Goal: Participate in discussion: Engage in conversation with other users on a specific topic

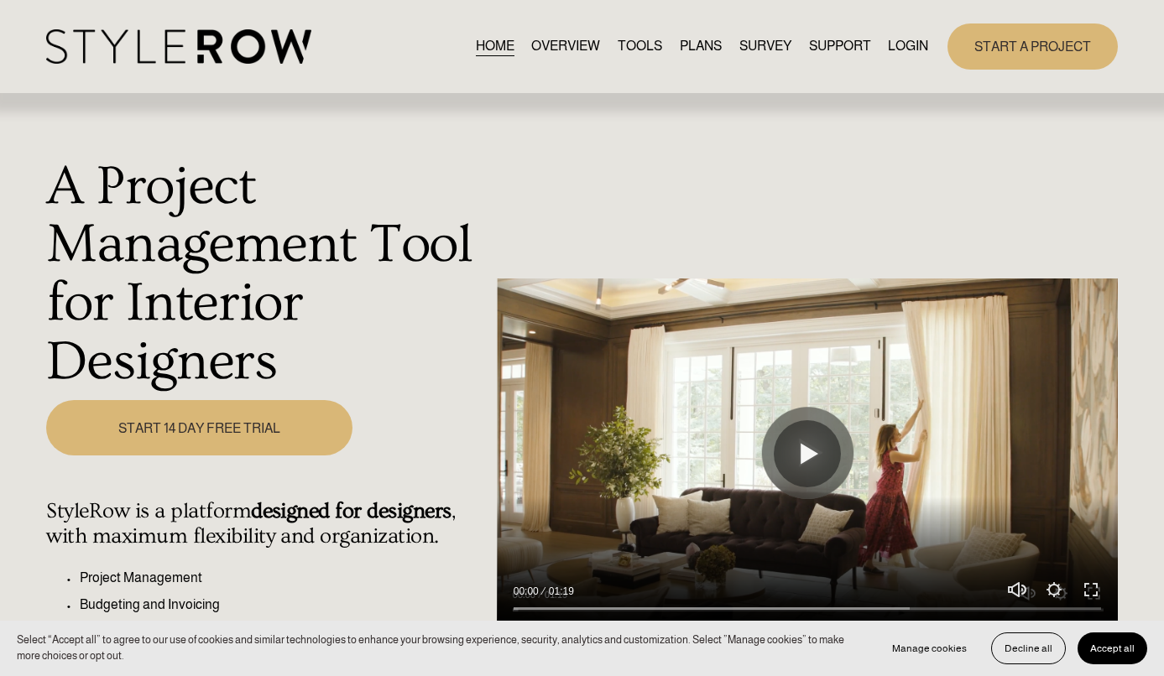
click at [906, 39] on link "LOGIN" at bounding box center [908, 46] width 40 height 23
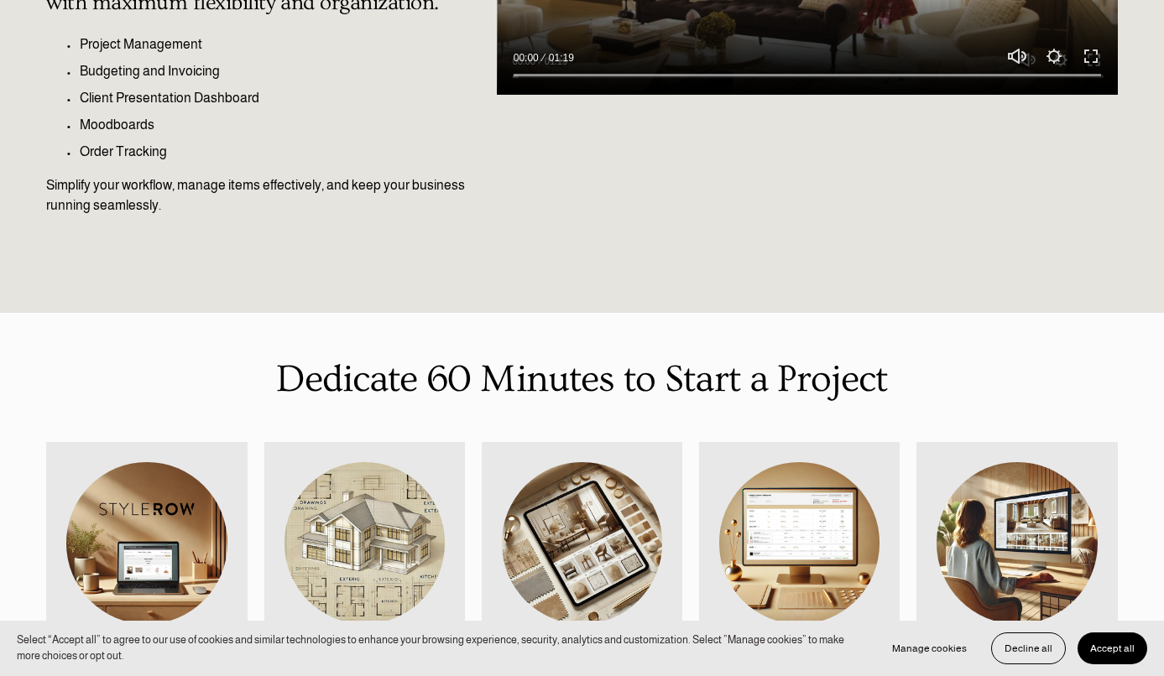
scroll to position [726, 0]
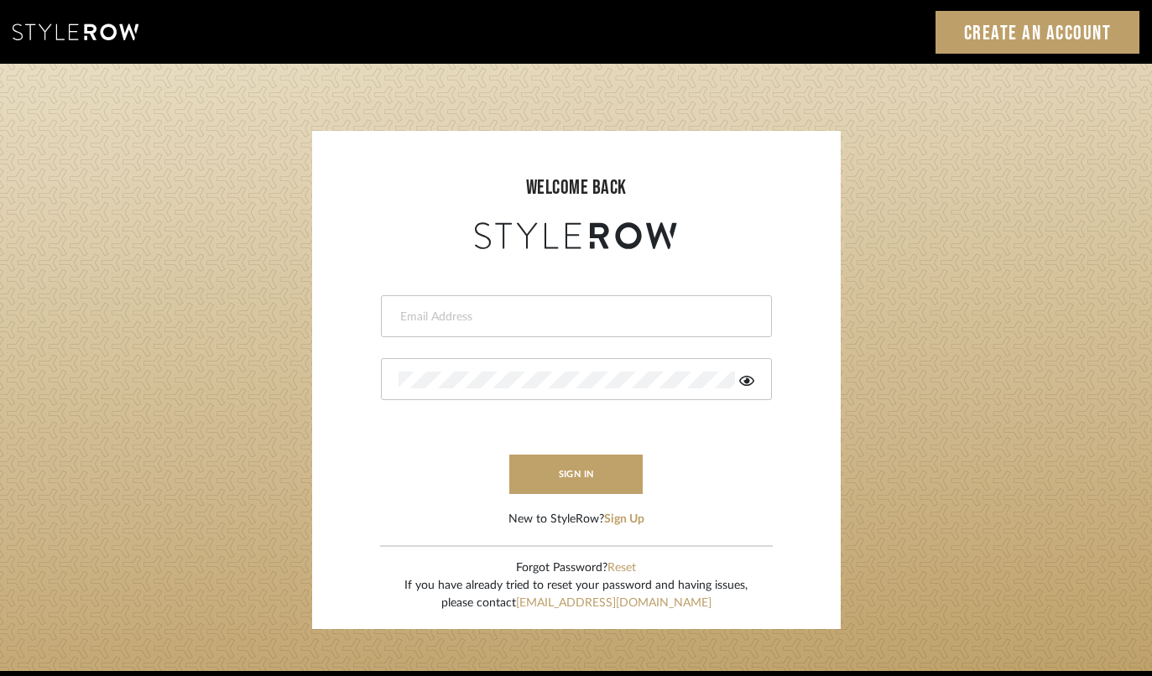
click at [545, 300] on div at bounding box center [576, 316] width 391 height 42
type input "[EMAIL_ADDRESS][DOMAIN_NAME]"
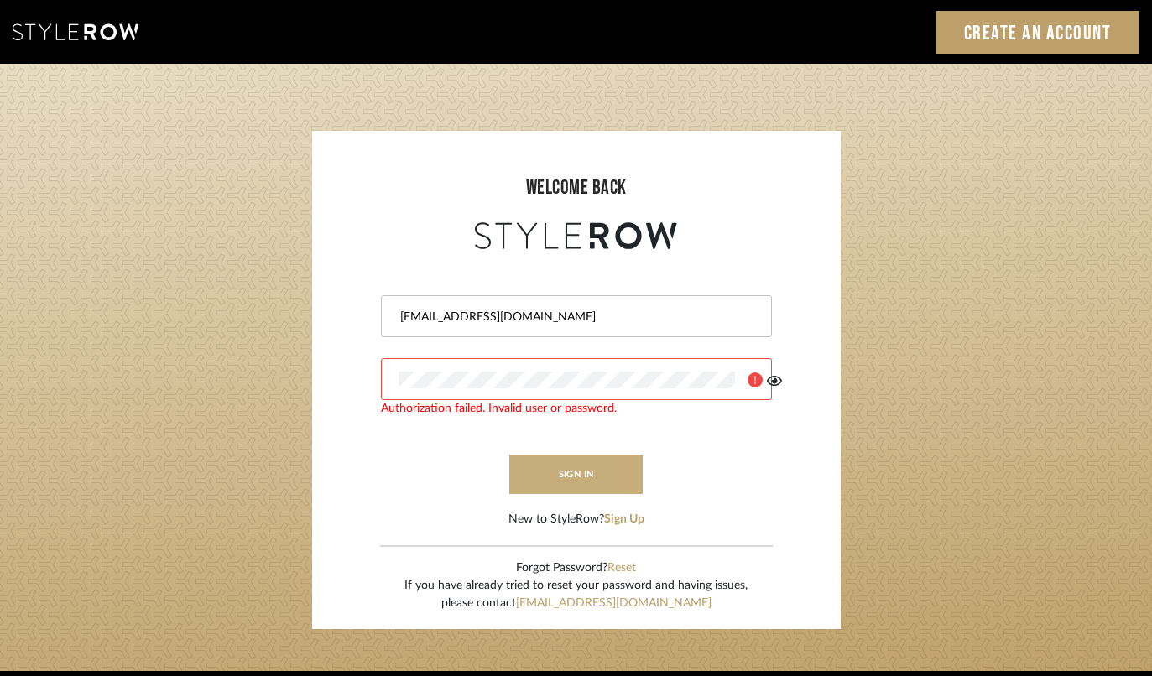
click at [608, 473] on button "sign in" at bounding box center [576, 474] width 134 height 39
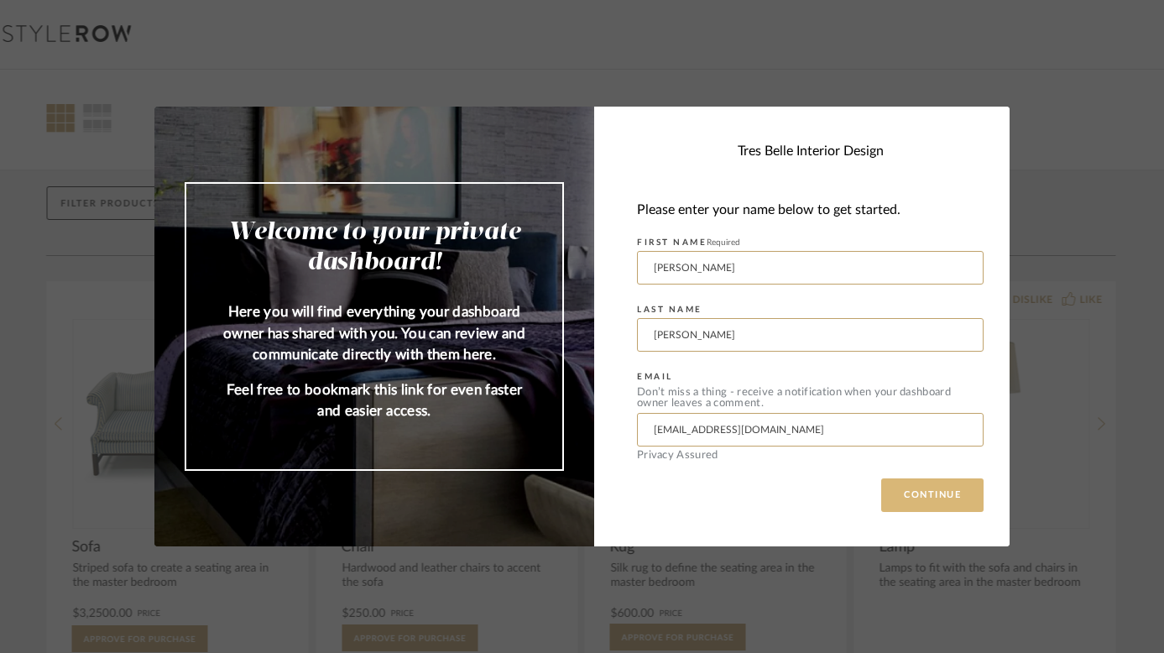
click at [933, 496] on button "CONTINUE" at bounding box center [932, 495] width 102 height 34
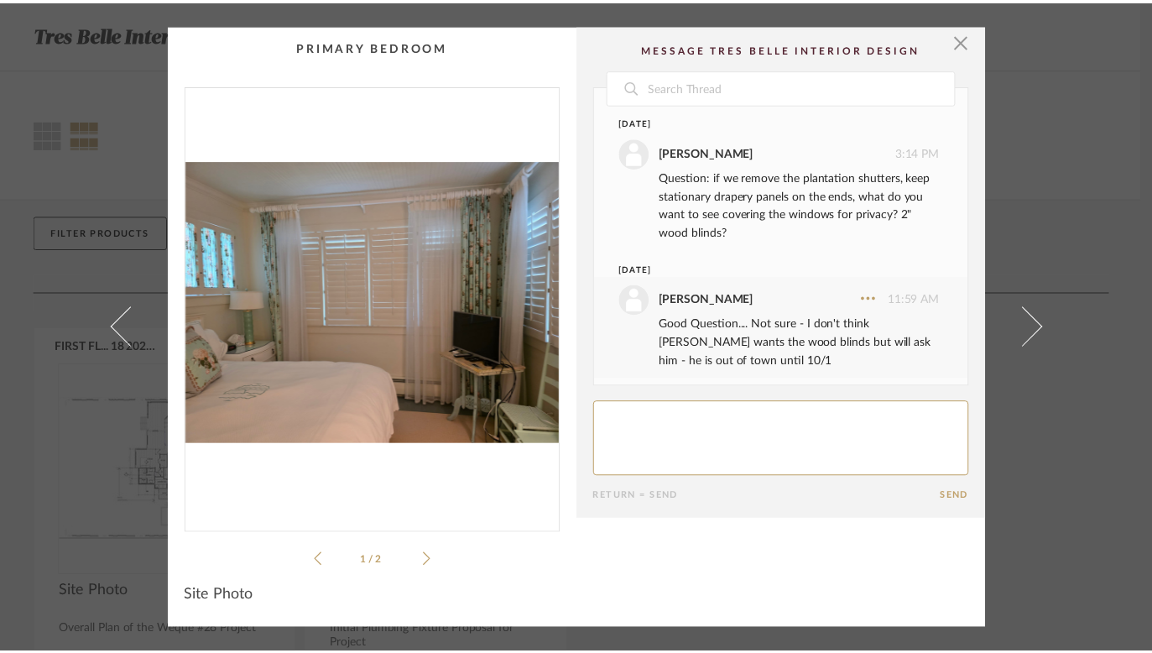
scroll to position [109, 0]
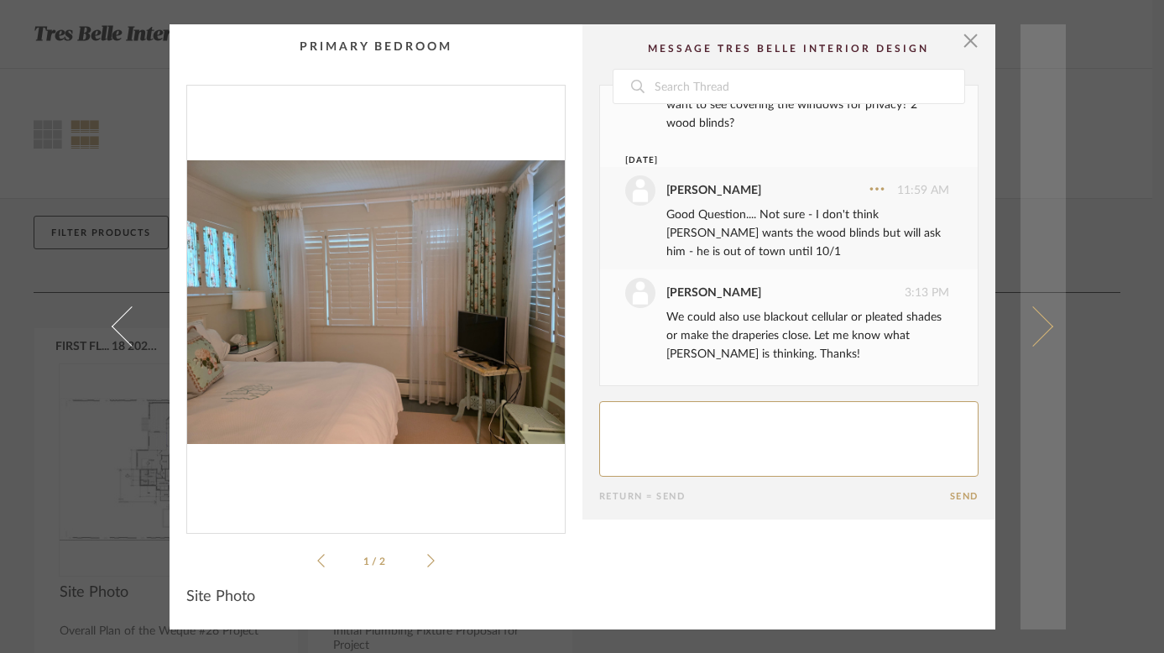
click at [1037, 322] on span at bounding box center [1032, 326] width 40 height 40
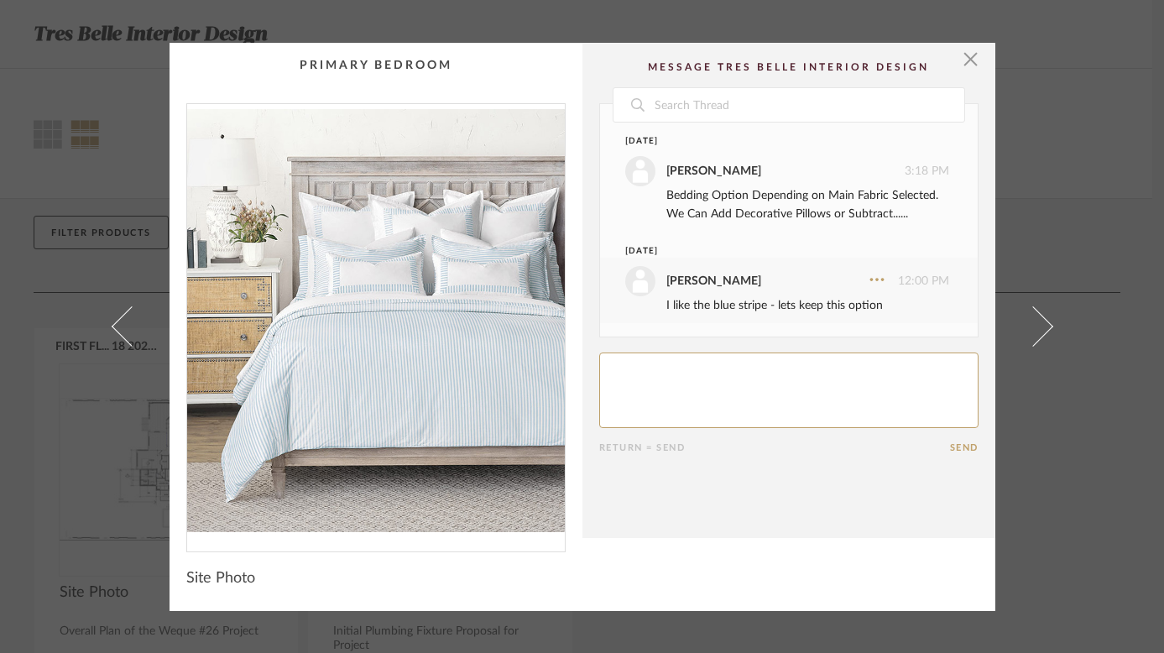
click at [1037, 322] on span at bounding box center [1032, 326] width 40 height 40
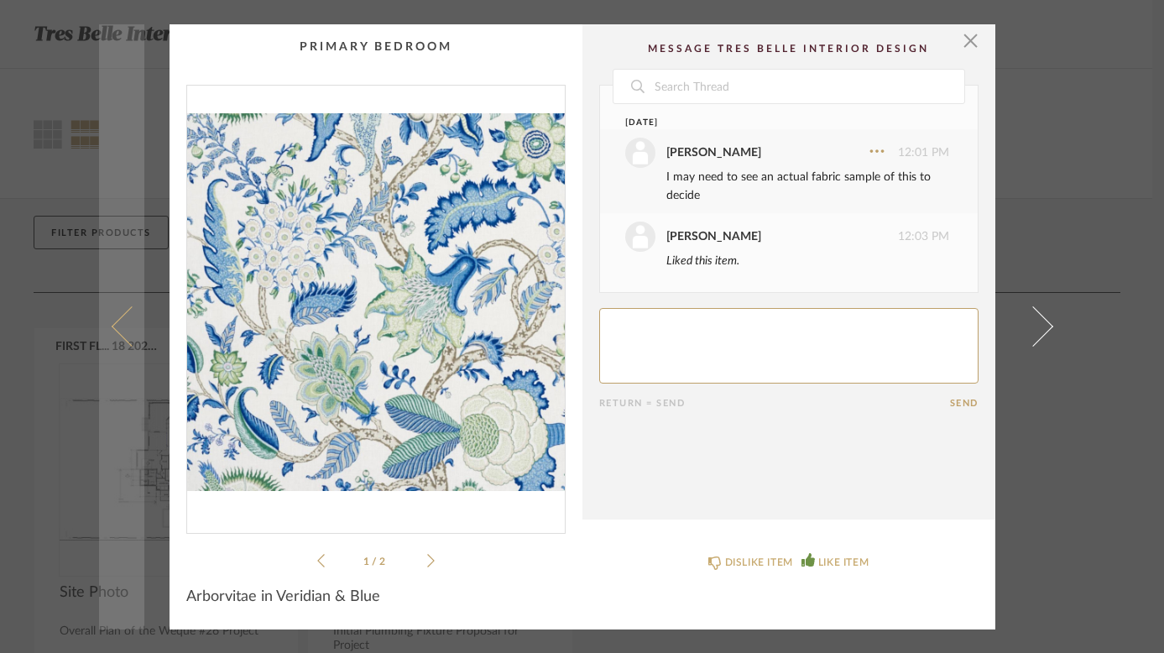
click at [125, 336] on span at bounding box center [131, 326] width 40 height 40
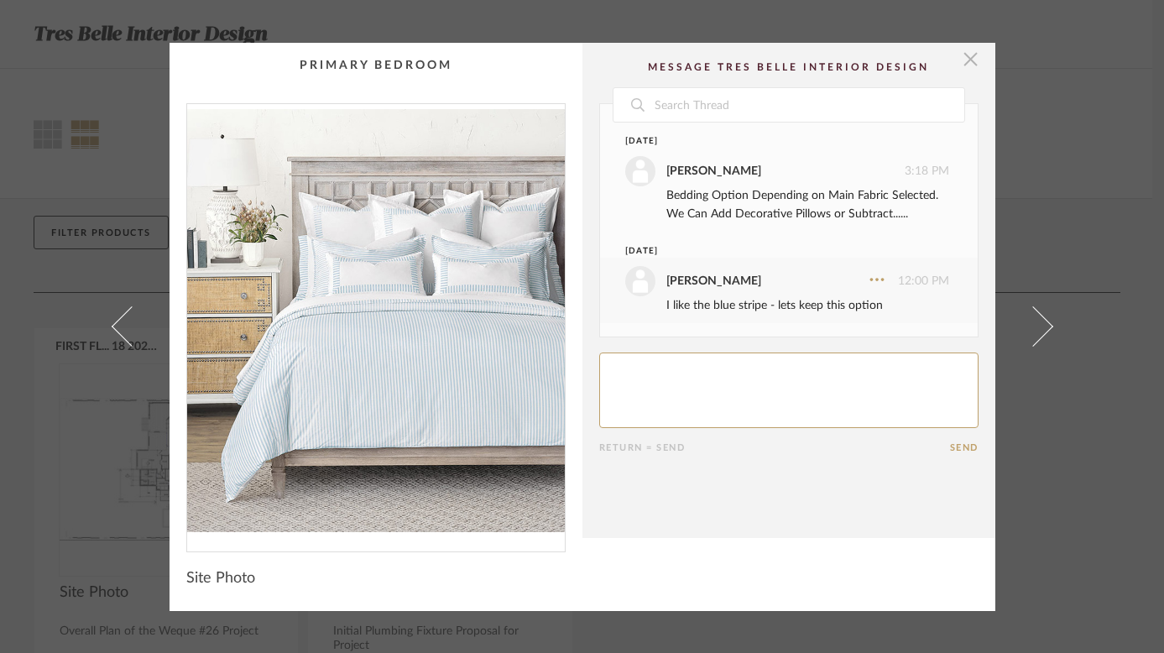
click at [967, 51] on span "button" at bounding box center [971, 60] width 34 height 34
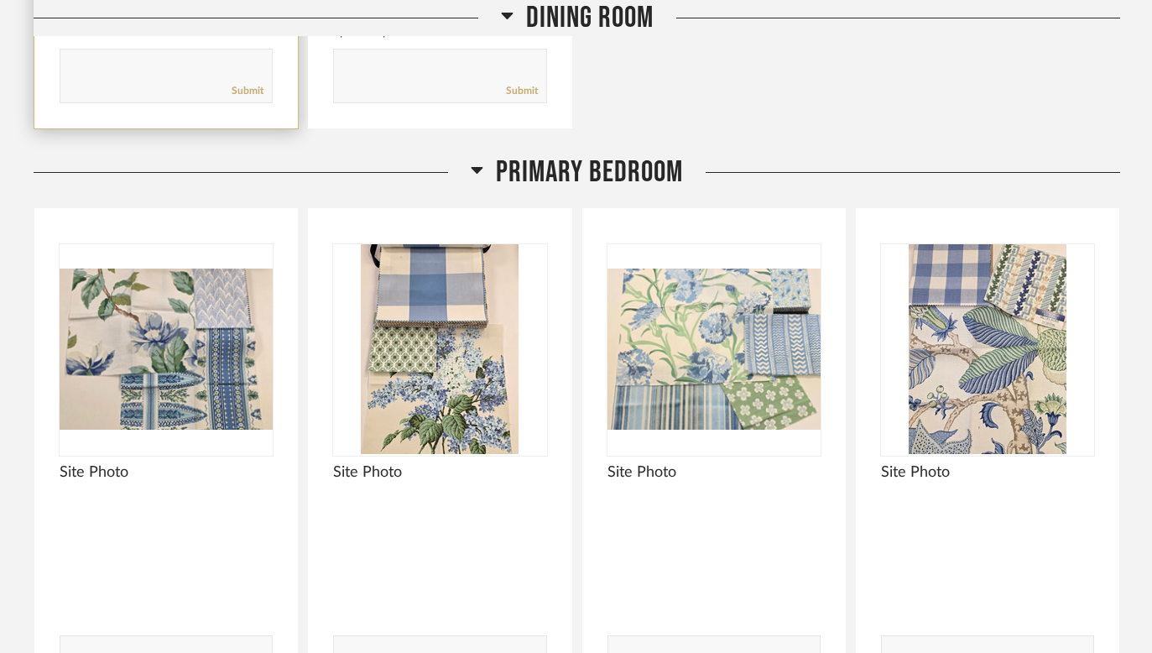
scroll to position [2718, 0]
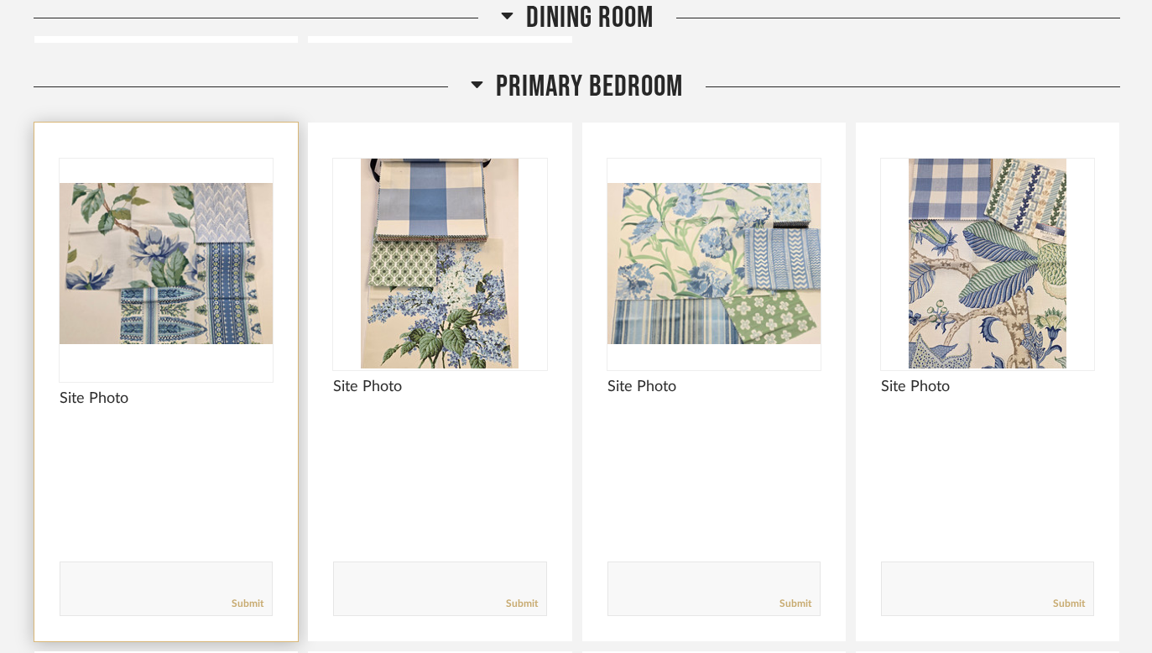
click at [119, 239] on img "0" at bounding box center [166, 264] width 213 height 210
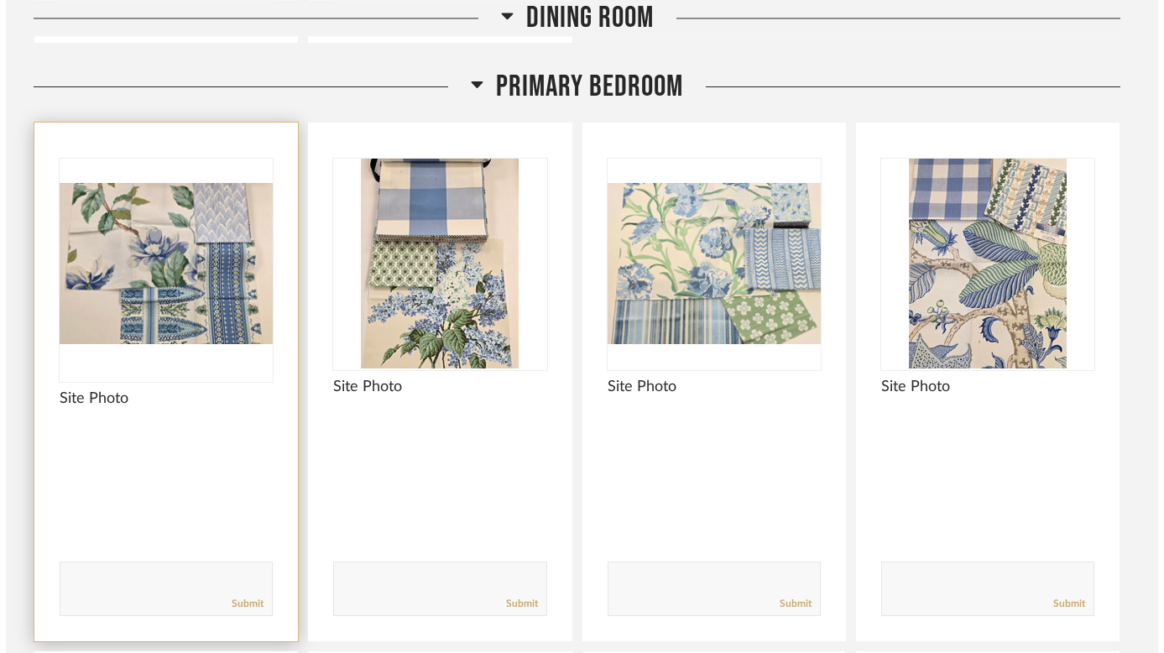
scroll to position [0, 0]
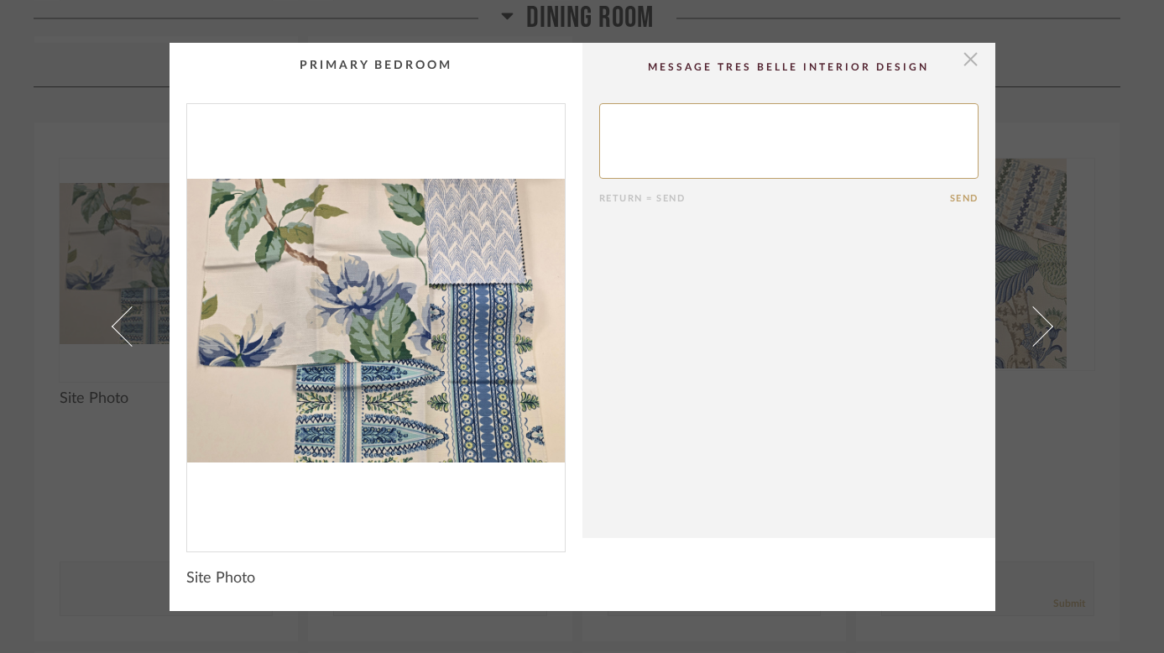
click at [959, 64] on span "button" at bounding box center [971, 60] width 34 height 34
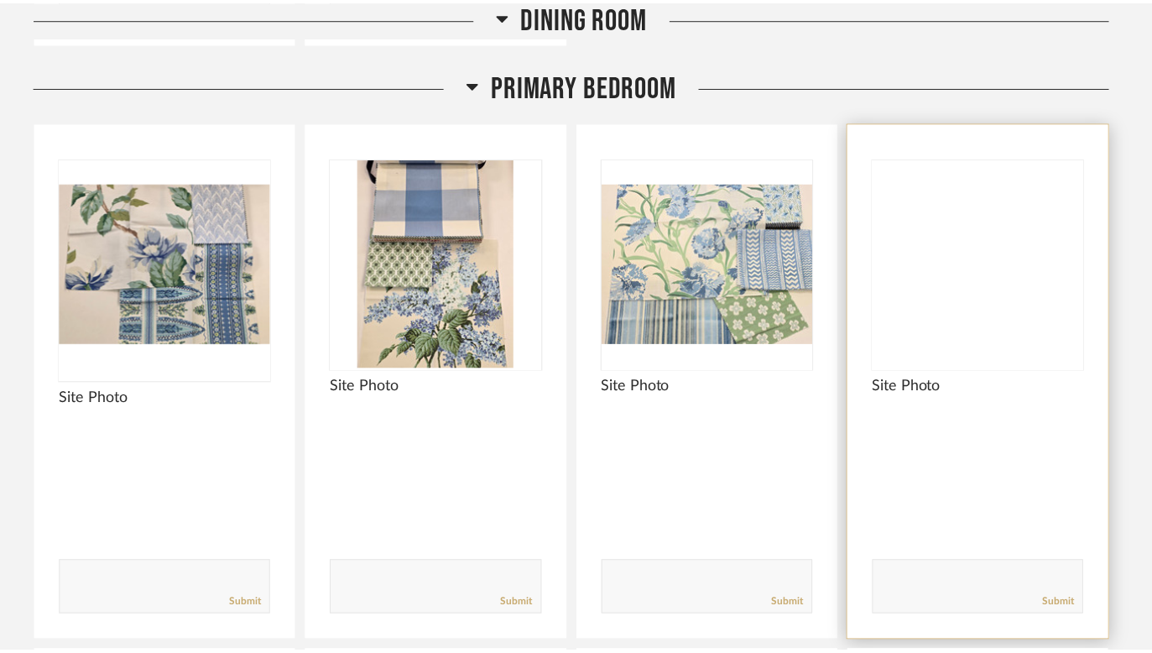
scroll to position [2718, 0]
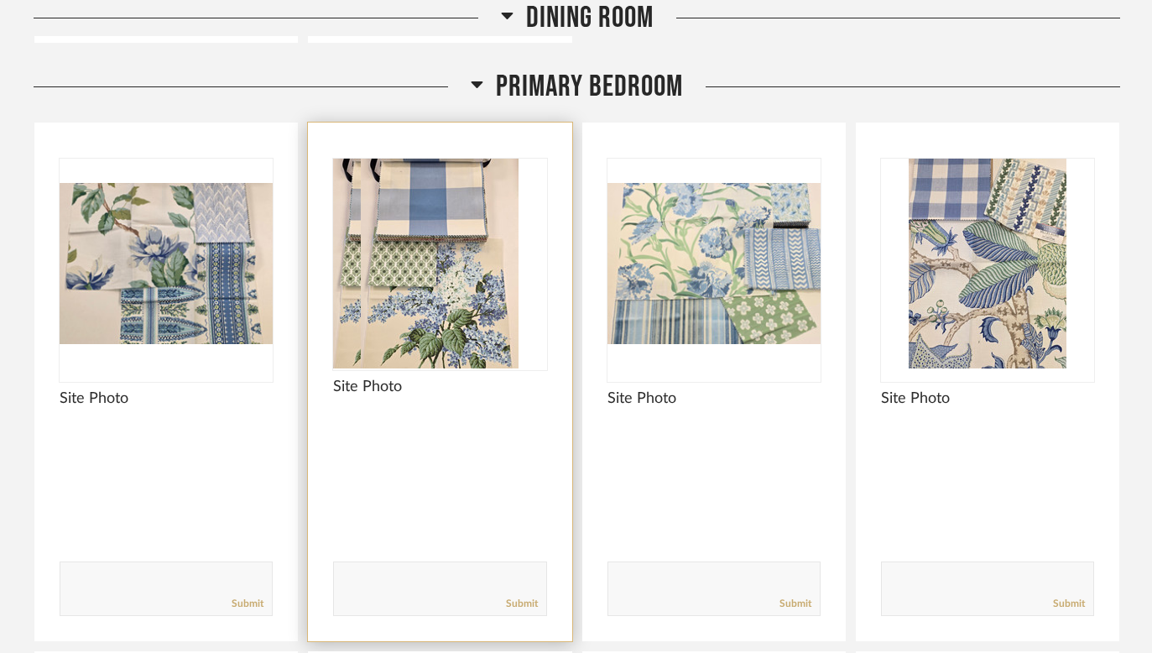
click at [383, 272] on img "0" at bounding box center [412, 264] width 158 height 210
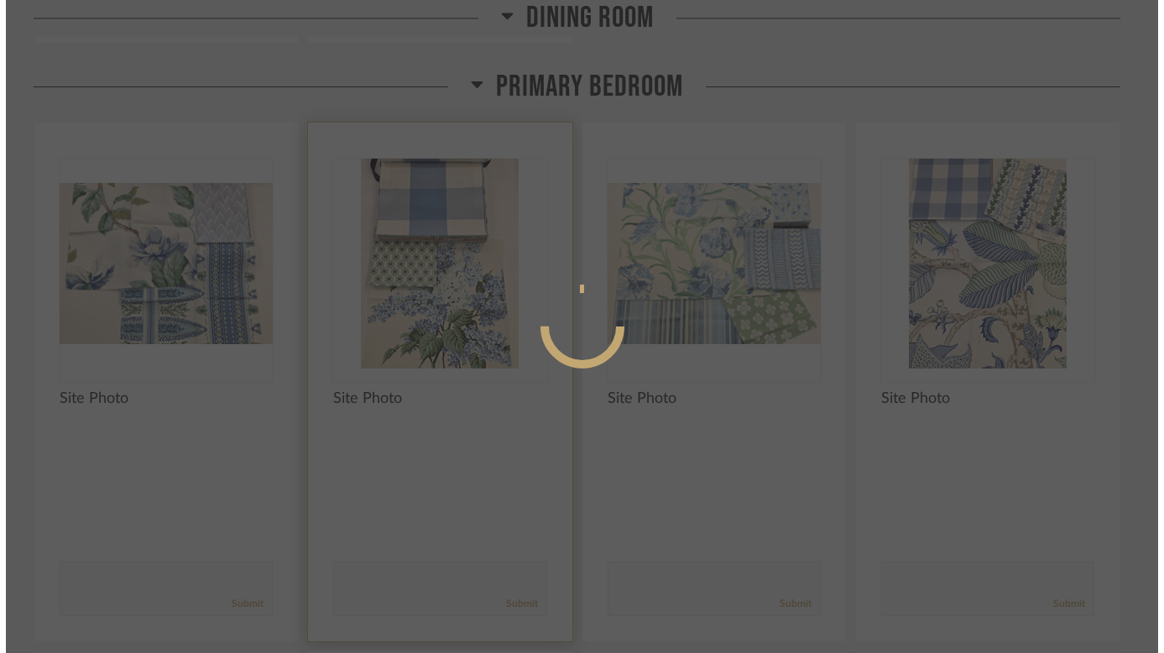
scroll to position [0, 0]
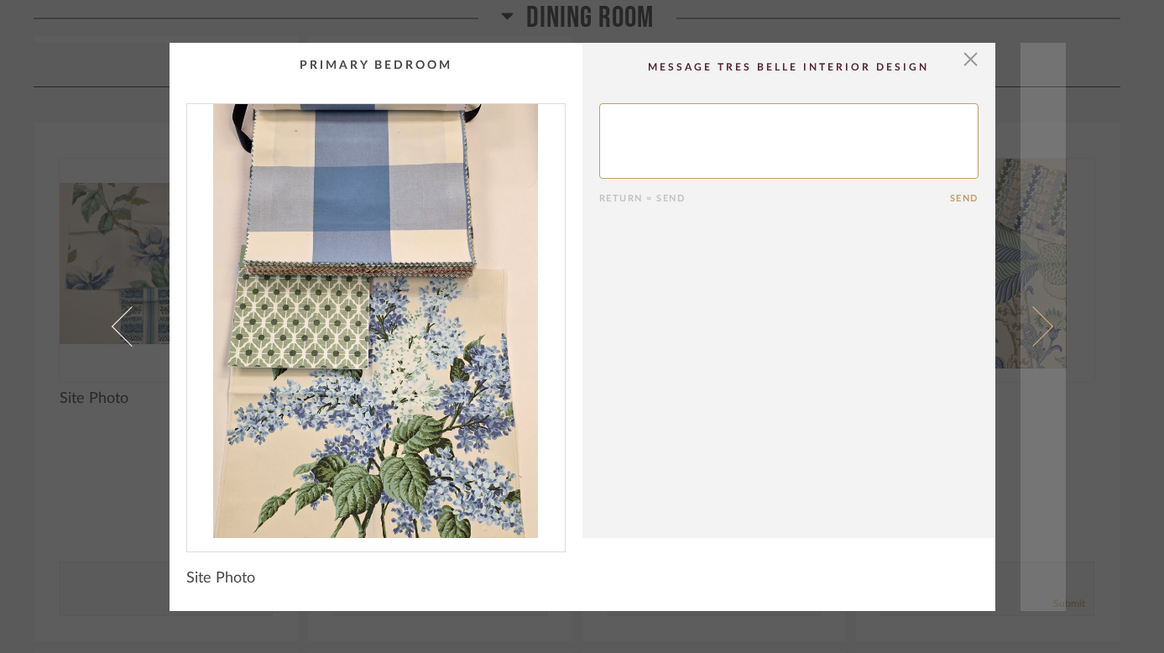
click at [1032, 321] on span at bounding box center [1032, 326] width 40 height 40
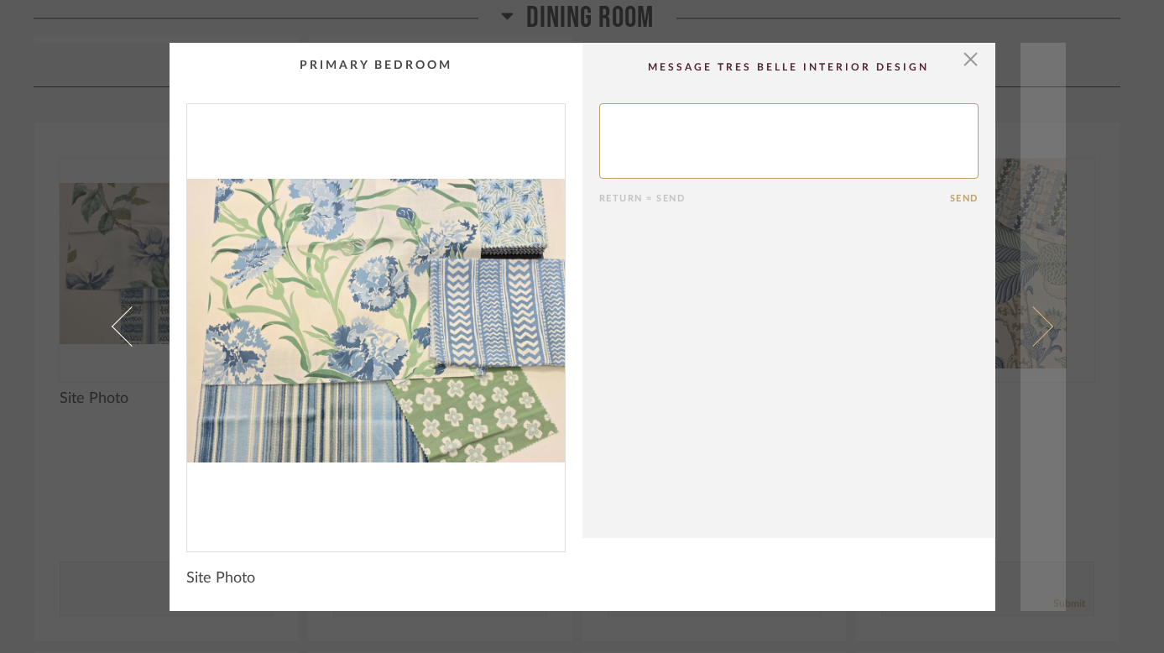
click at [1036, 326] on span at bounding box center [1032, 326] width 40 height 40
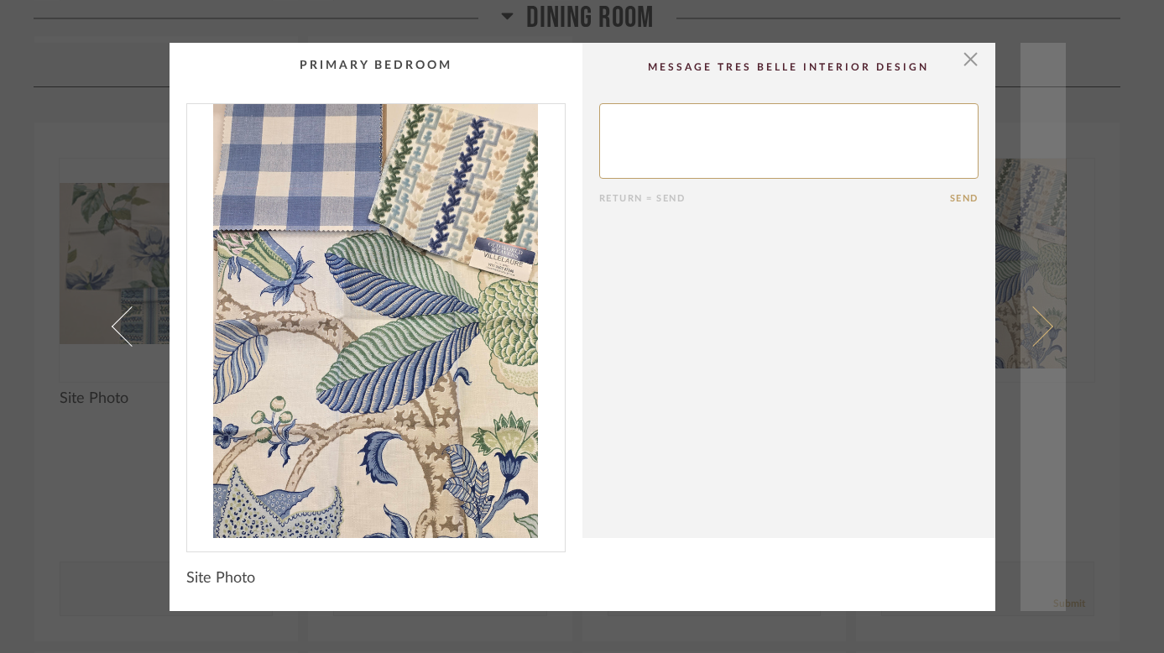
click at [1036, 326] on span at bounding box center [1032, 326] width 40 height 40
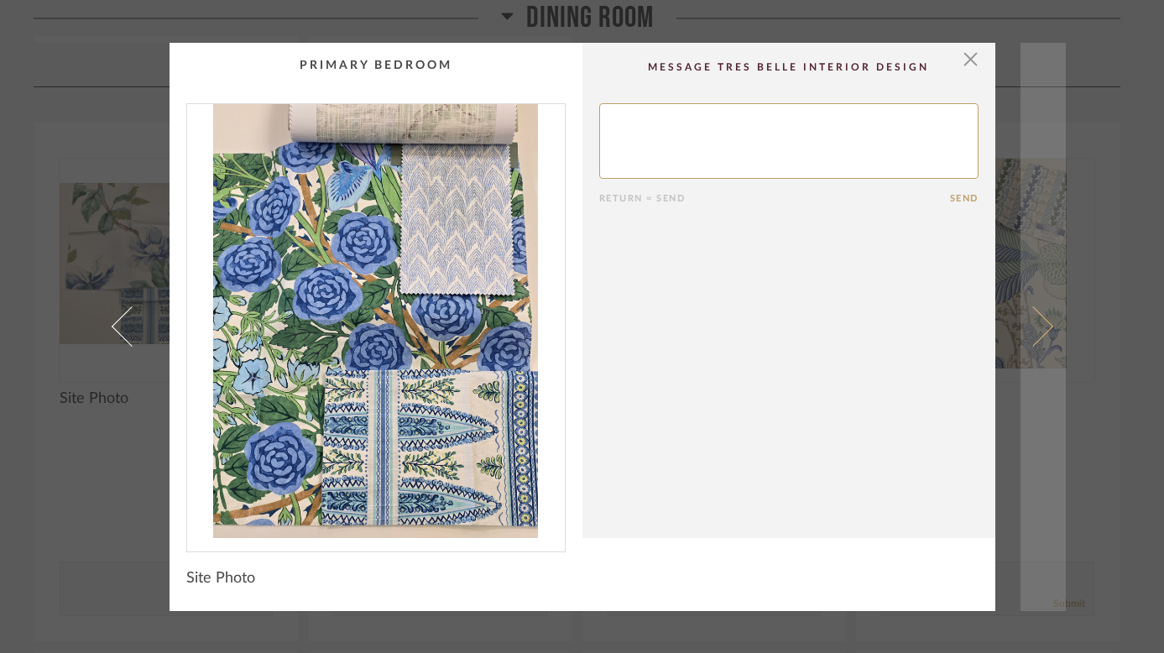
click at [1043, 323] on span at bounding box center [1032, 326] width 40 height 40
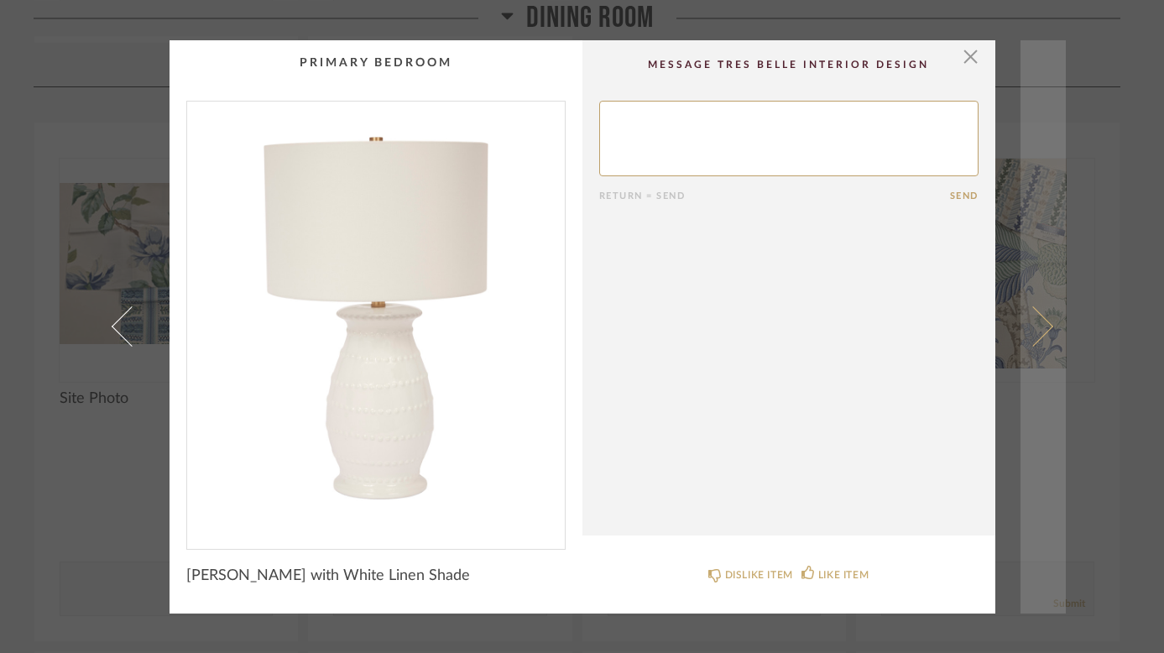
click at [1040, 321] on span at bounding box center [1032, 326] width 40 height 40
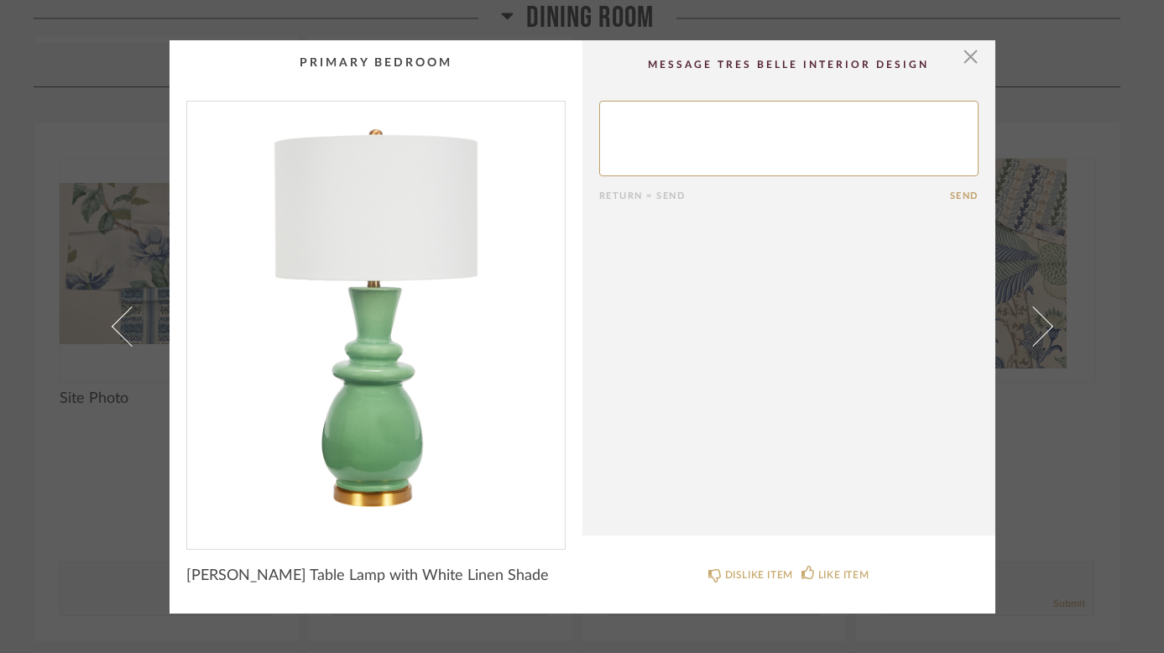
click at [1040, 321] on span at bounding box center [1032, 326] width 40 height 40
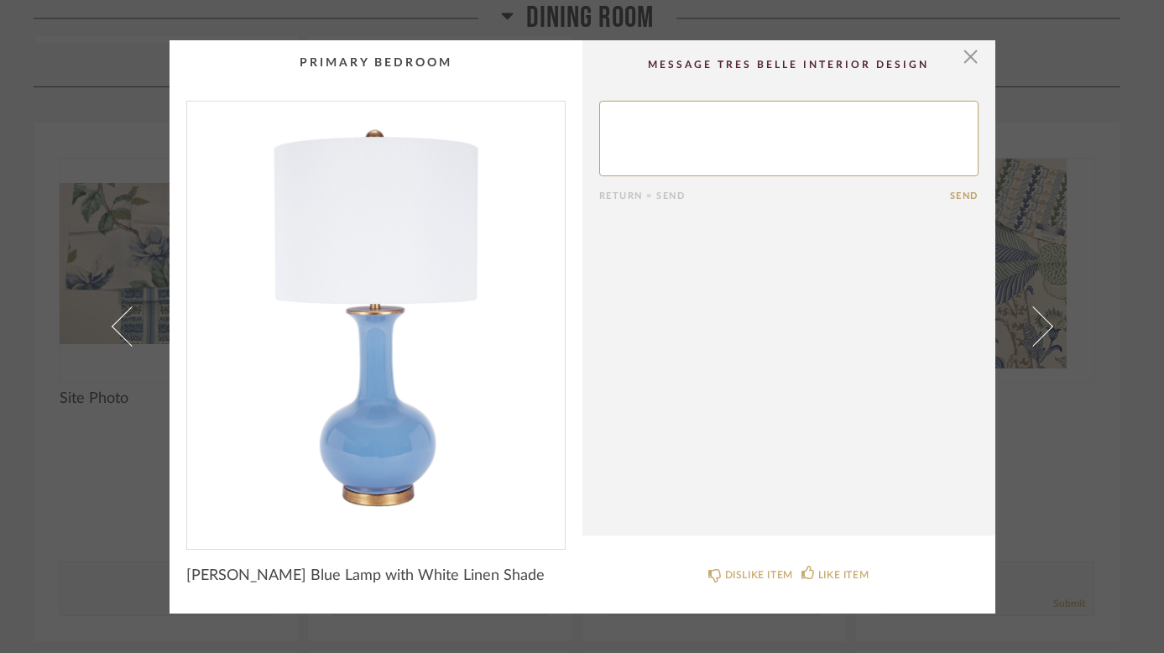
click at [1040, 321] on span at bounding box center [1032, 326] width 40 height 40
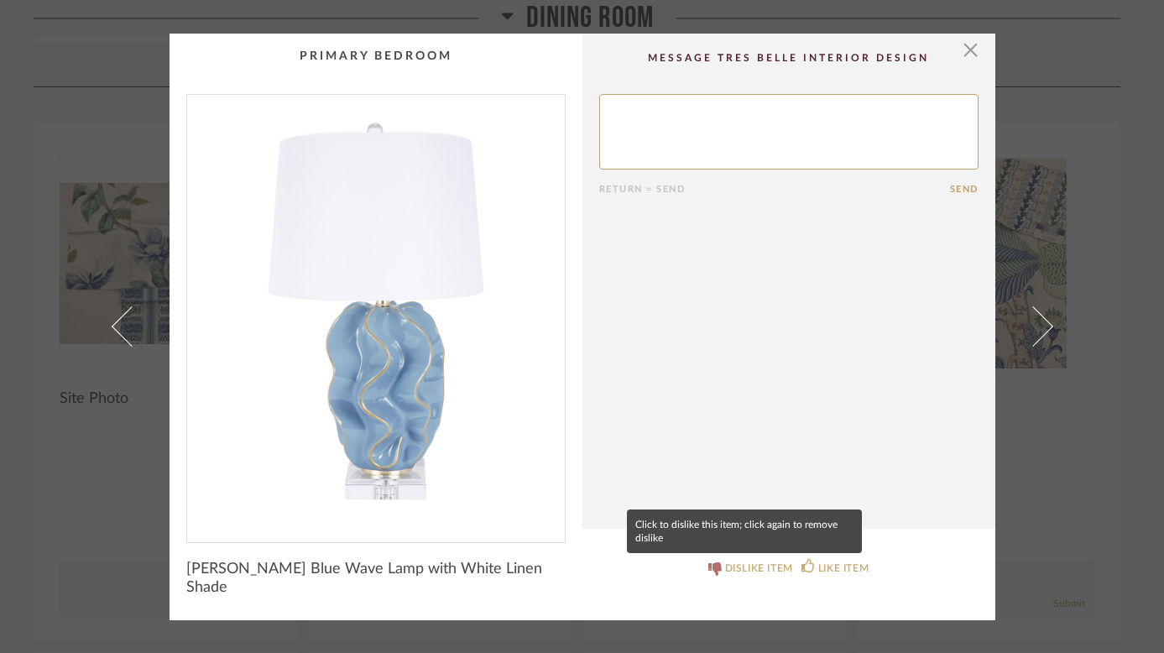
click at [713, 563] on icon at bounding box center [714, 568] width 13 height 13
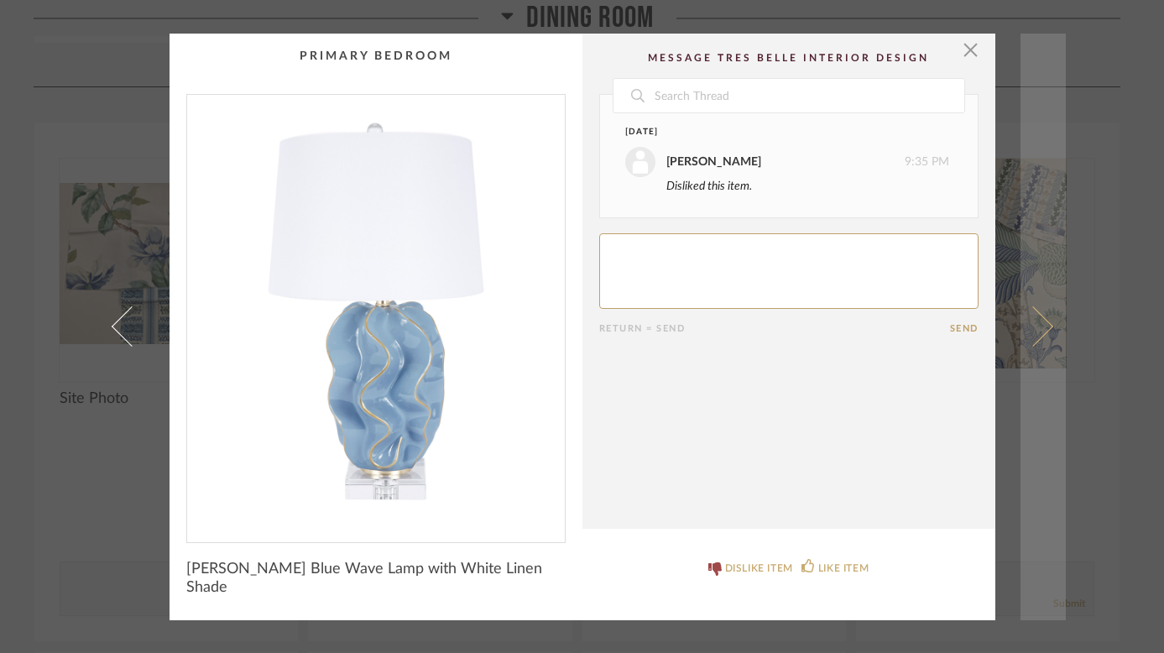
click at [1043, 326] on span at bounding box center [1032, 326] width 40 height 40
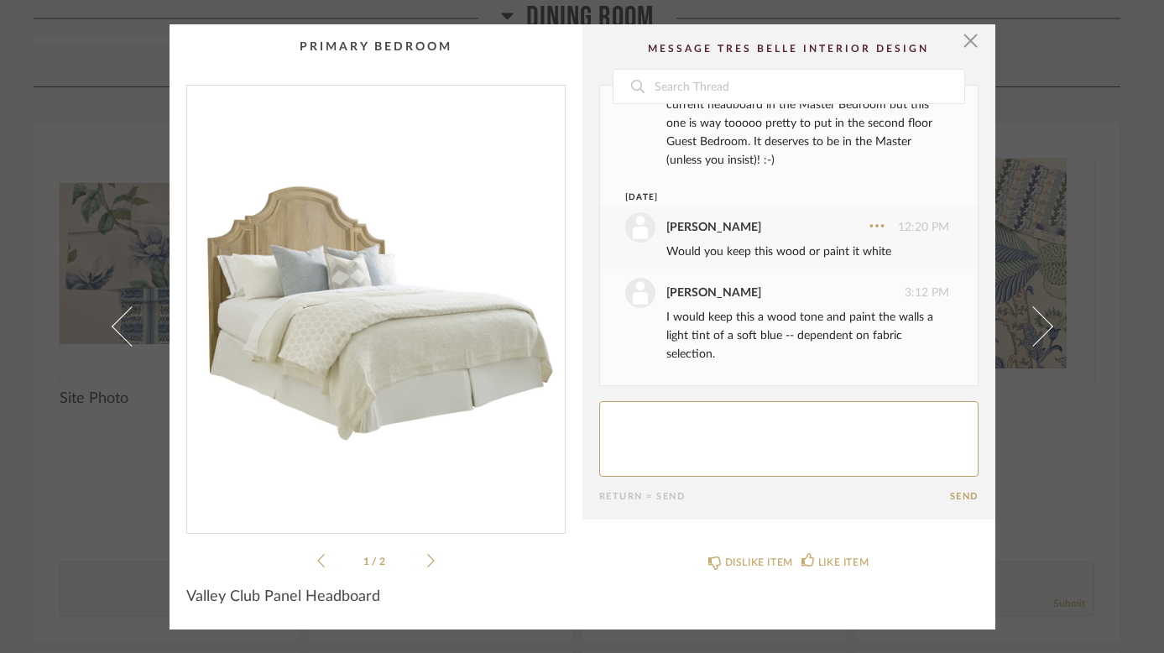
scroll to position [91, 0]
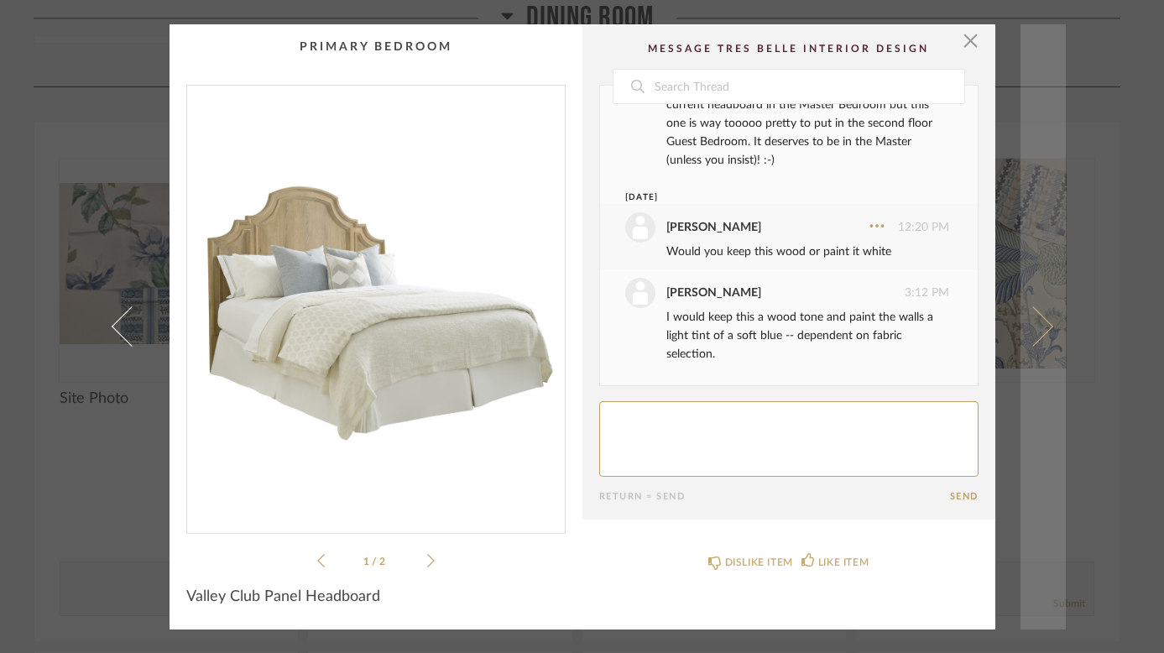
click at [1032, 321] on span at bounding box center [1032, 326] width 40 height 40
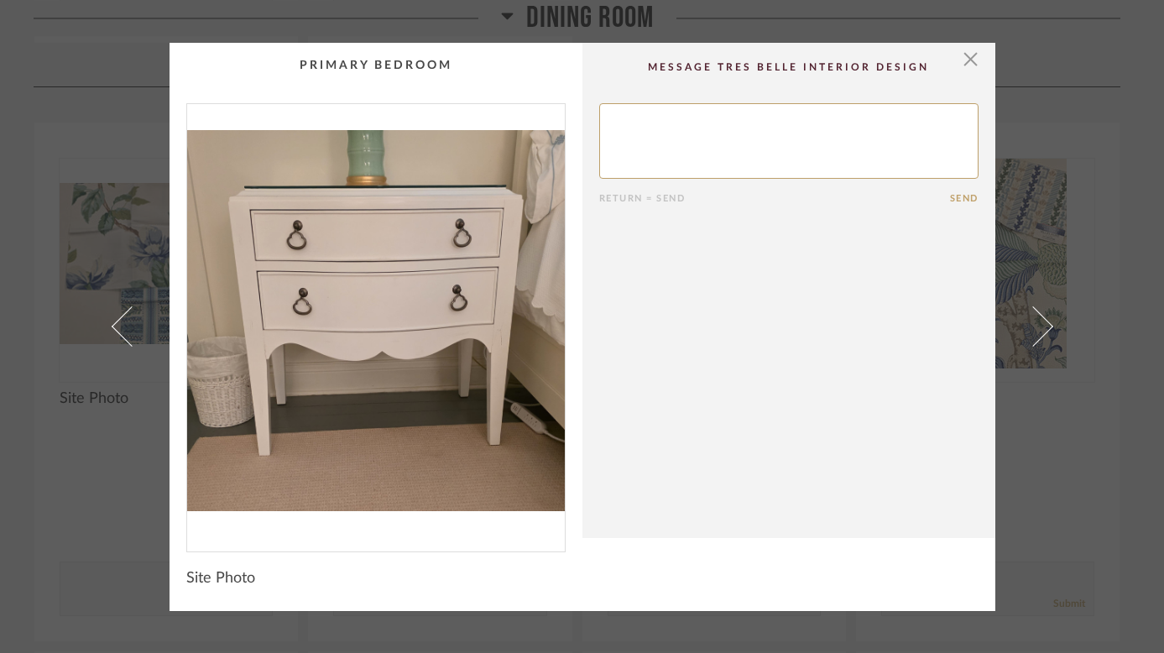
click at [1032, 321] on span at bounding box center [1032, 326] width 40 height 40
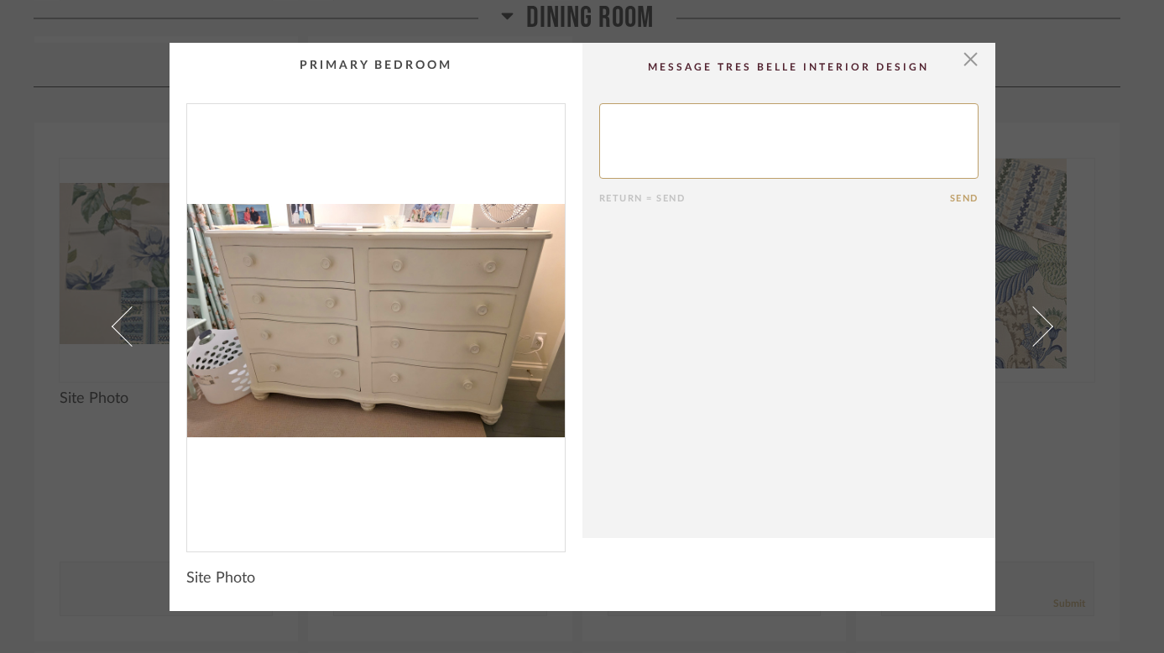
click at [1032, 321] on span at bounding box center [1032, 326] width 40 height 40
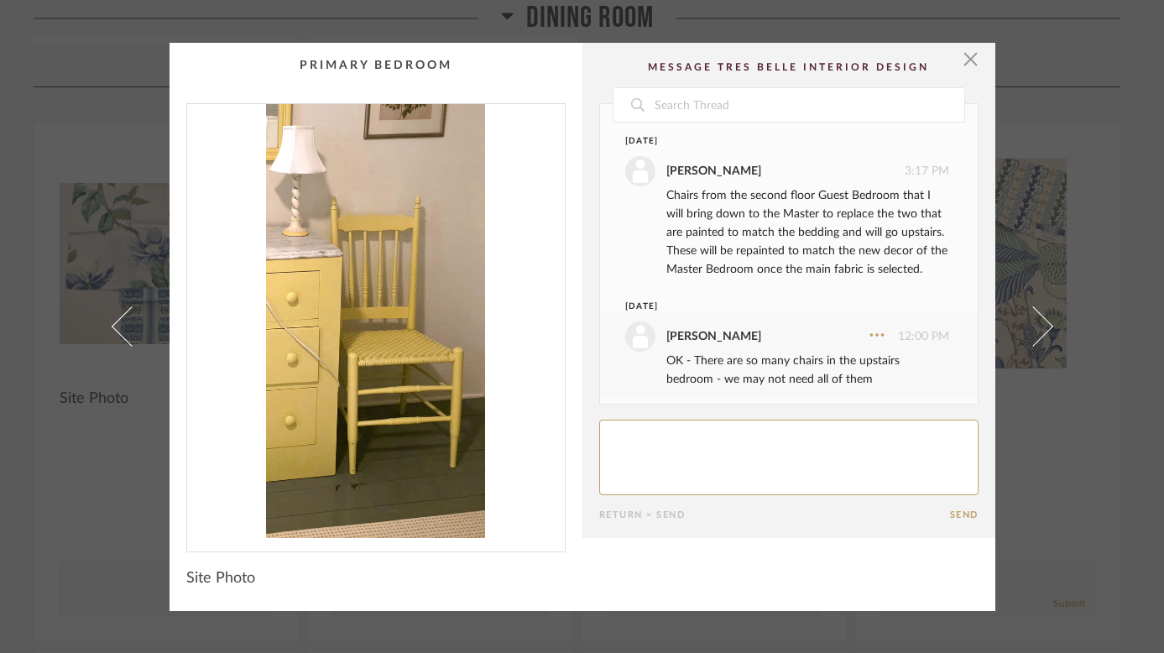
scroll to position [25, 0]
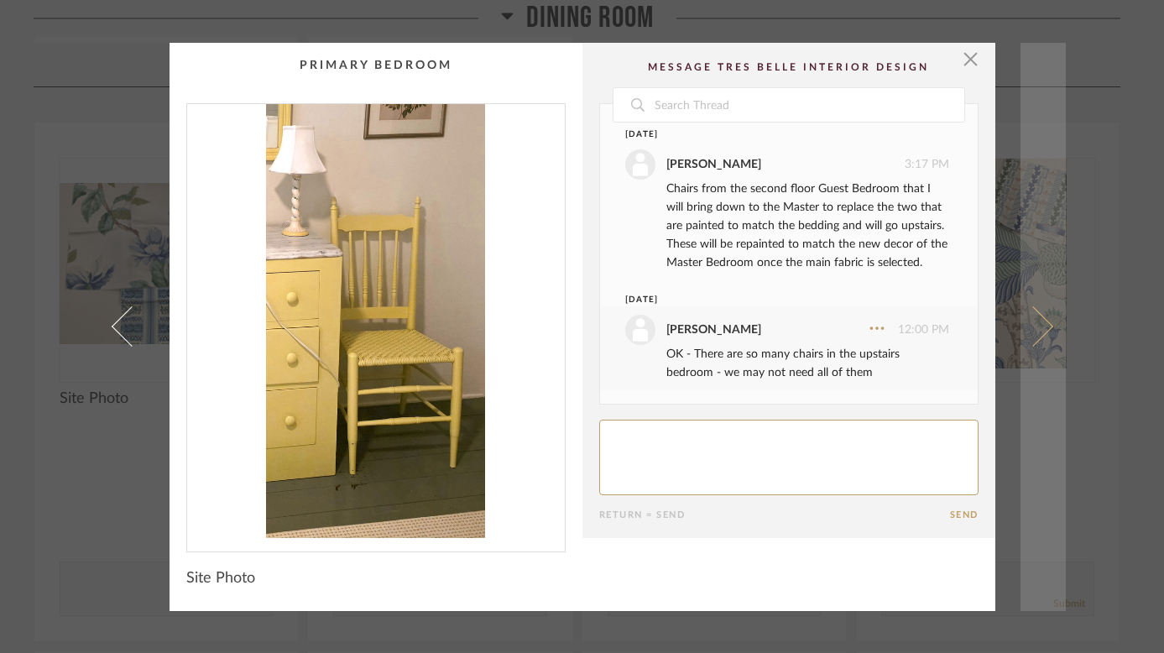
click at [1017, 334] on span at bounding box center [1032, 326] width 40 height 40
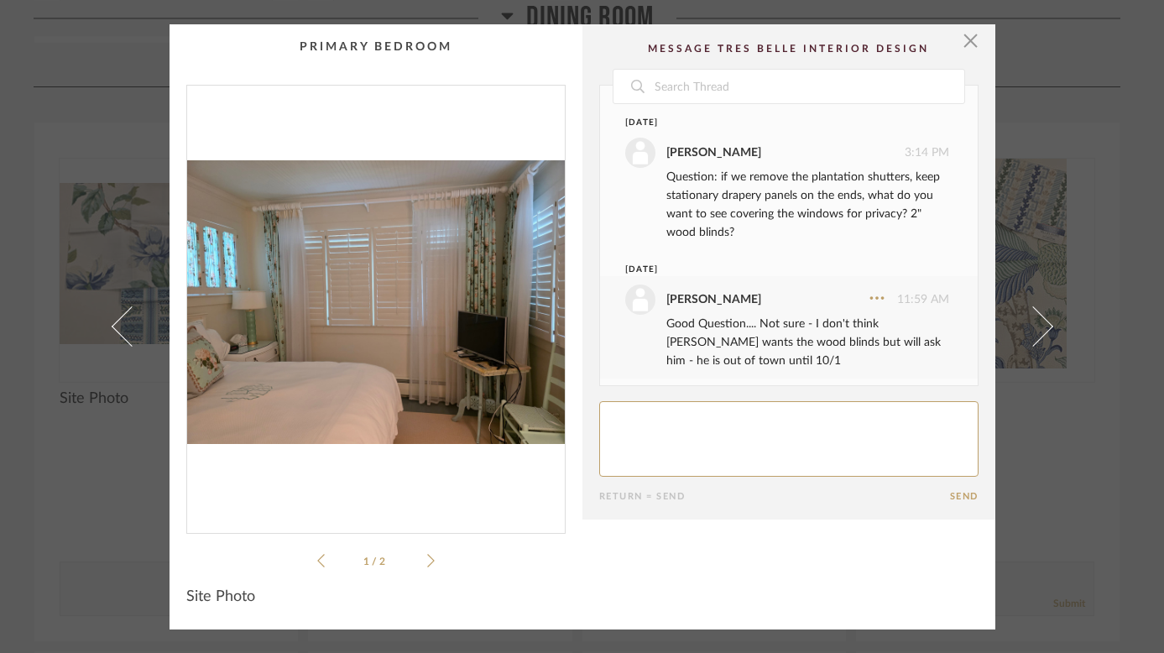
scroll to position [109, 0]
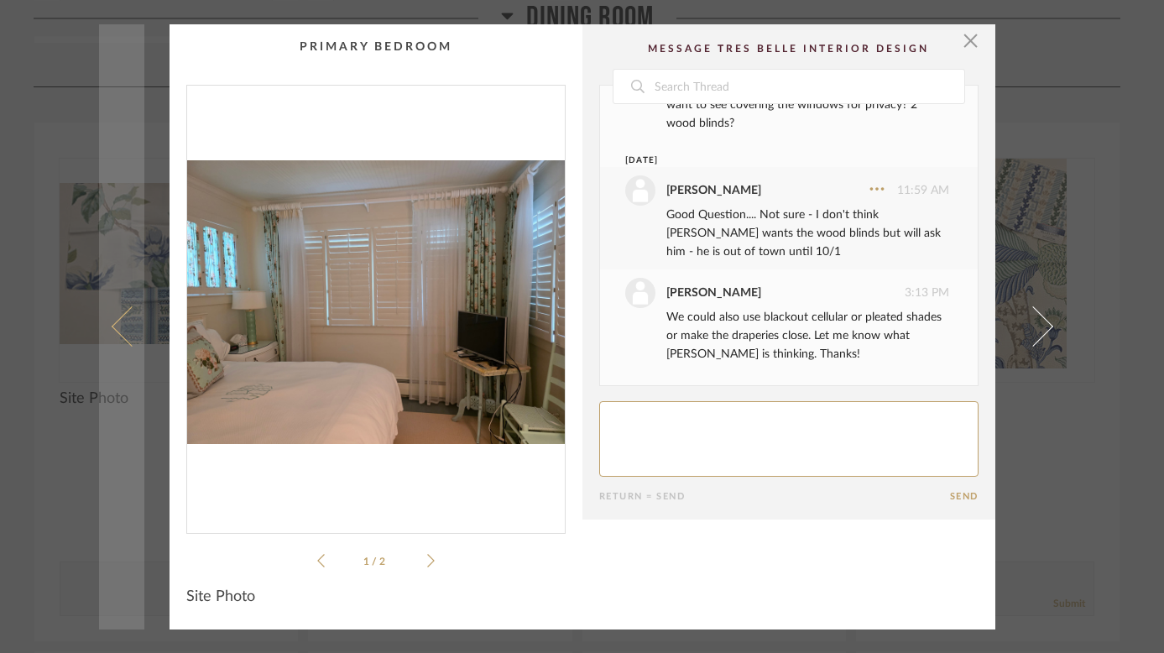
click at [111, 325] on span at bounding box center [131, 326] width 40 height 40
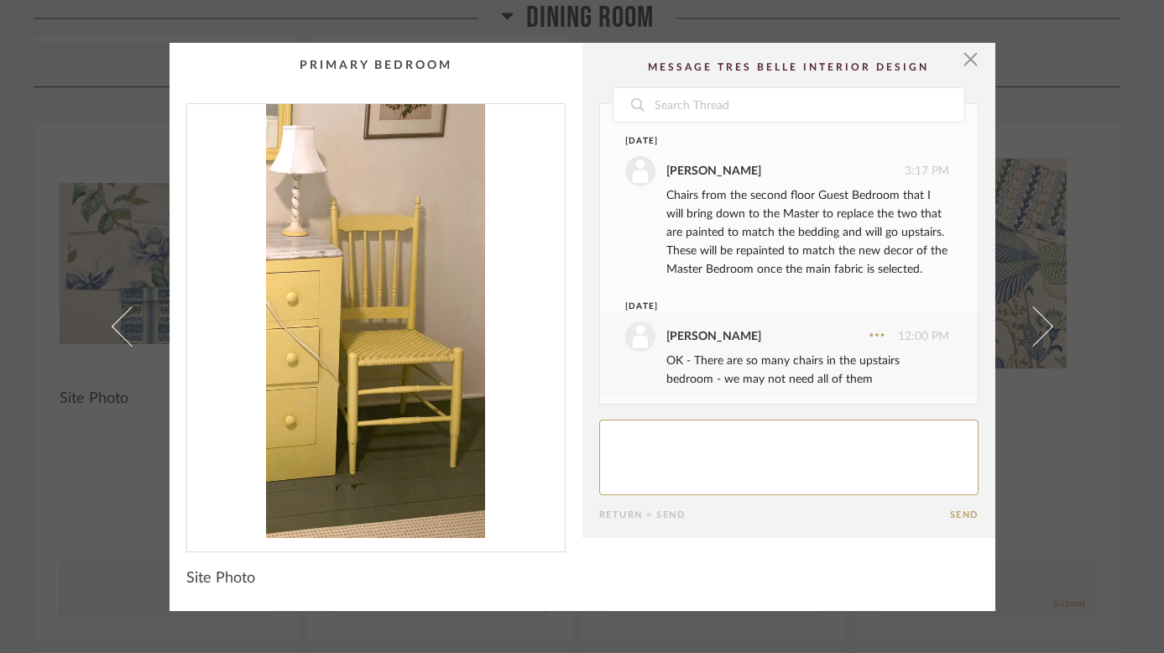
click at [111, 325] on span at bounding box center [131, 326] width 40 height 40
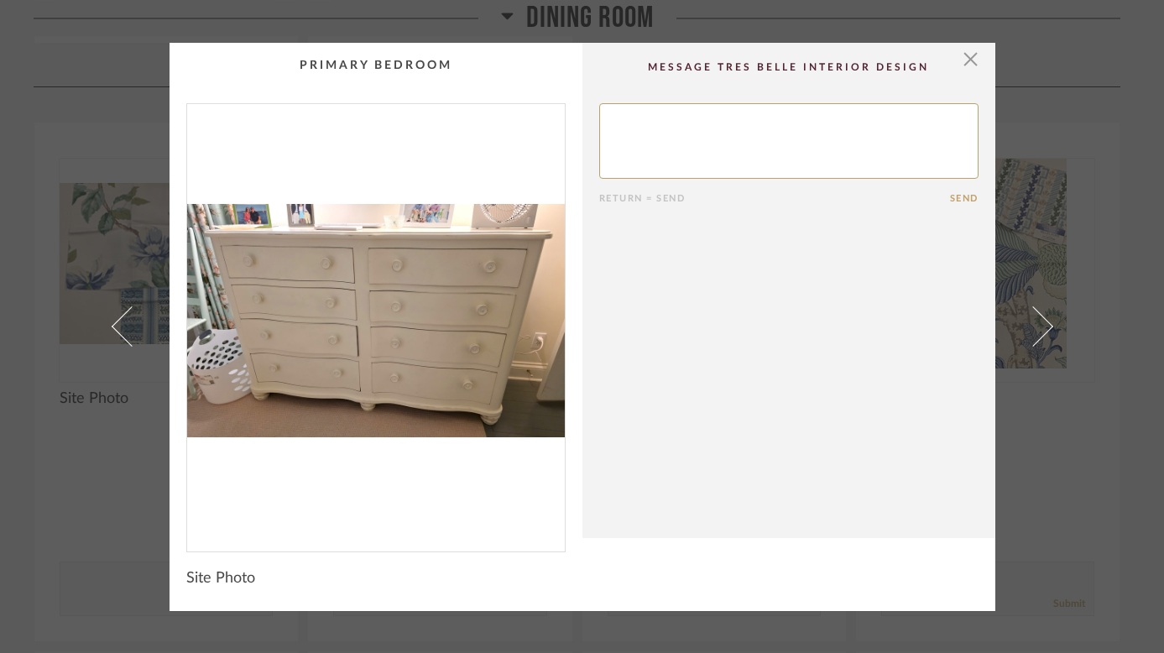
click at [111, 325] on span at bounding box center [131, 326] width 40 height 40
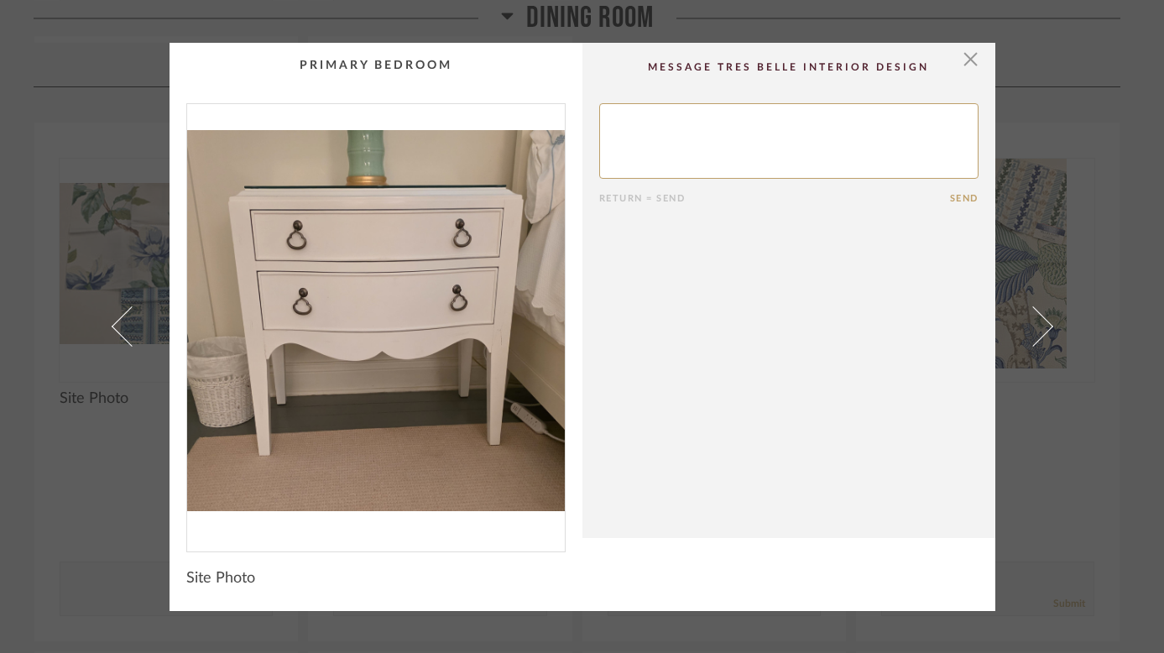
click at [111, 325] on span at bounding box center [131, 326] width 40 height 40
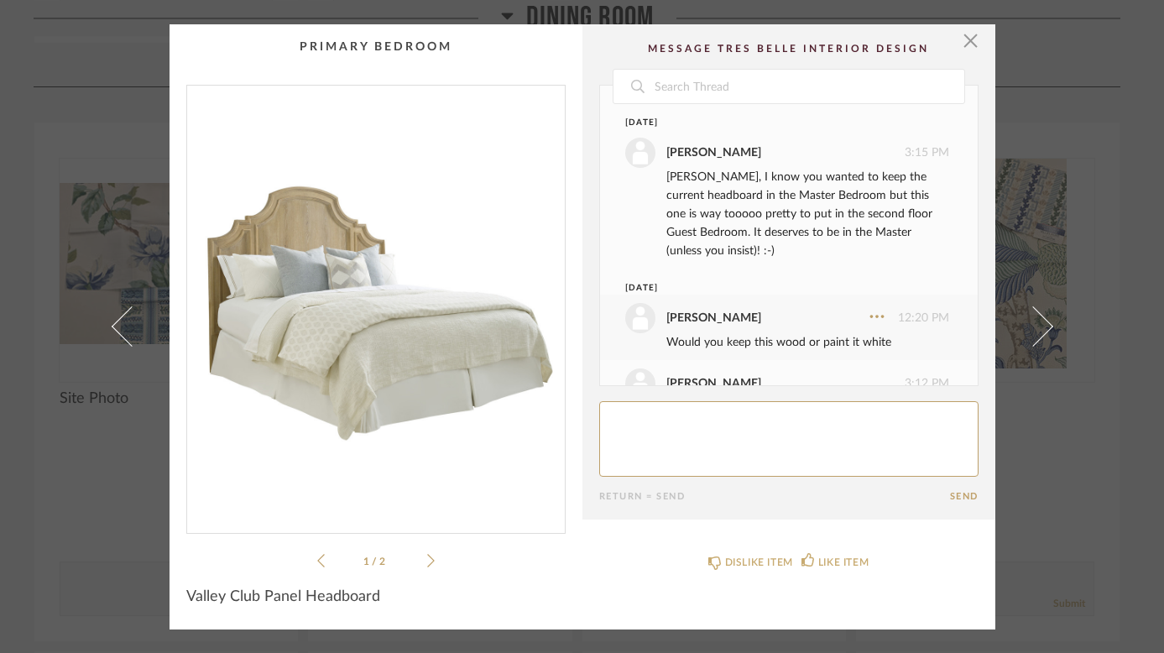
click at [111, 325] on span at bounding box center [131, 326] width 40 height 40
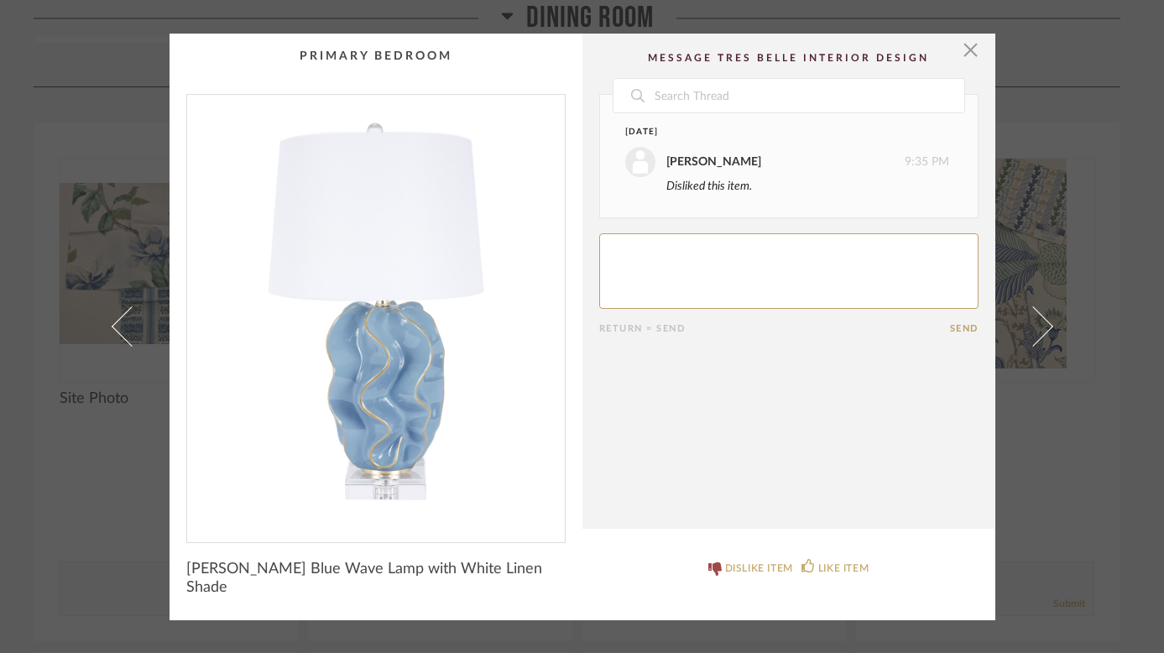
click at [111, 325] on span at bounding box center [131, 326] width 40 height 40
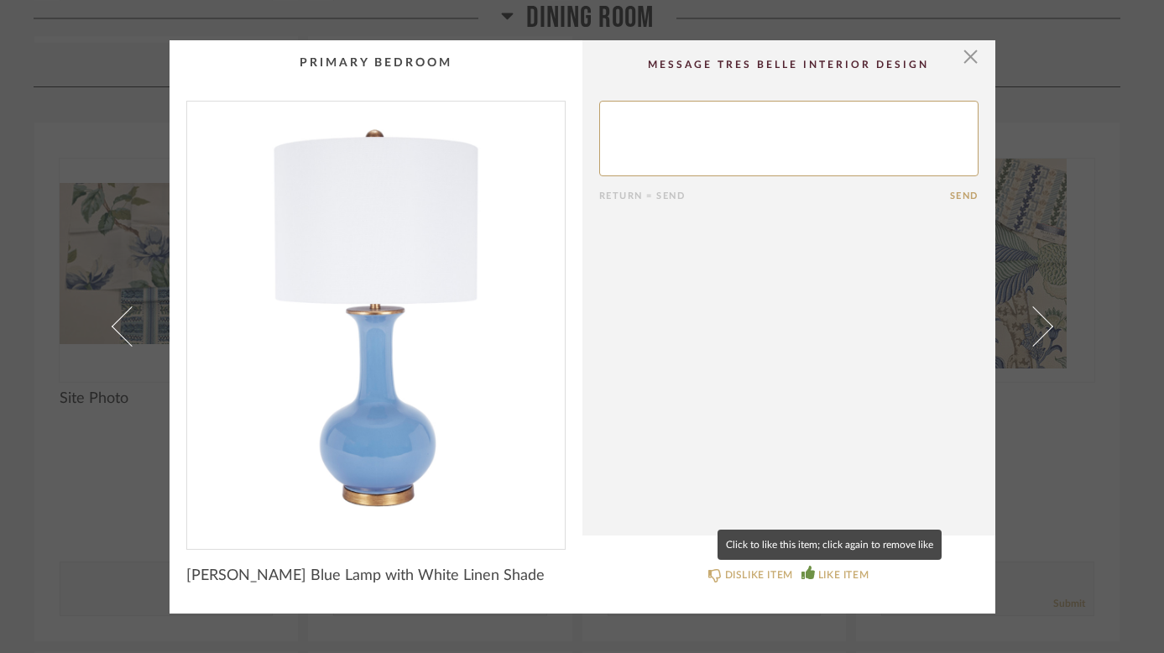
click at [828, 568] on div "LIKE ITEM" at bounding box center [843, 574] width 50 height 17
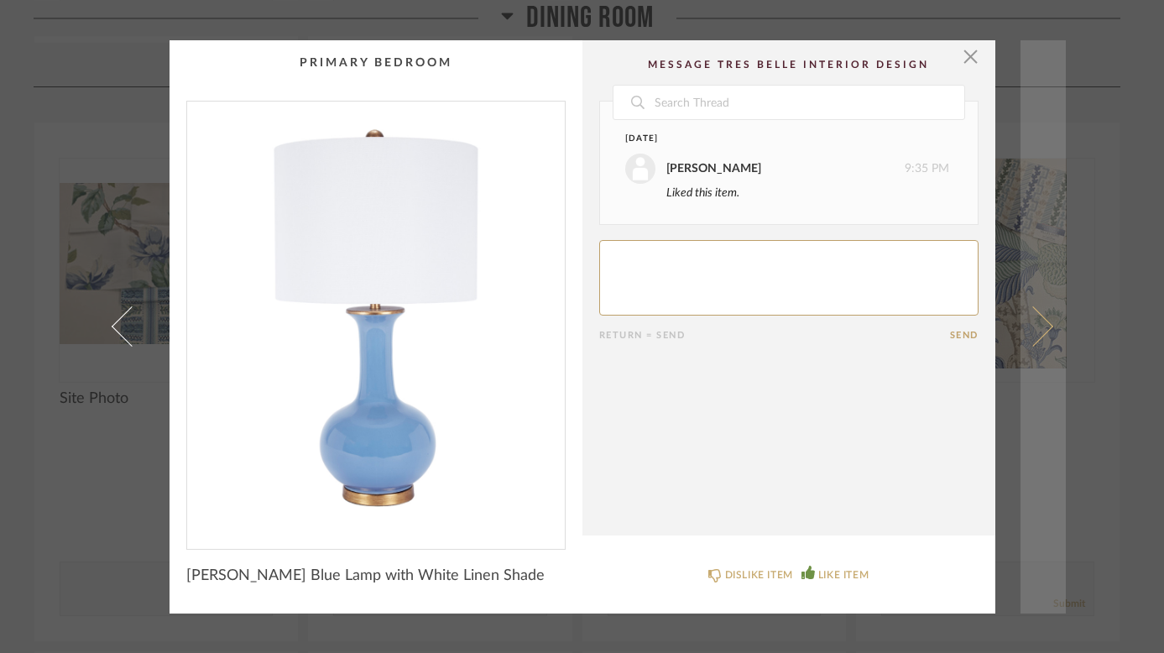
click at [1035, 341] on link at bounding box center [1042, 326] width 45 height 573
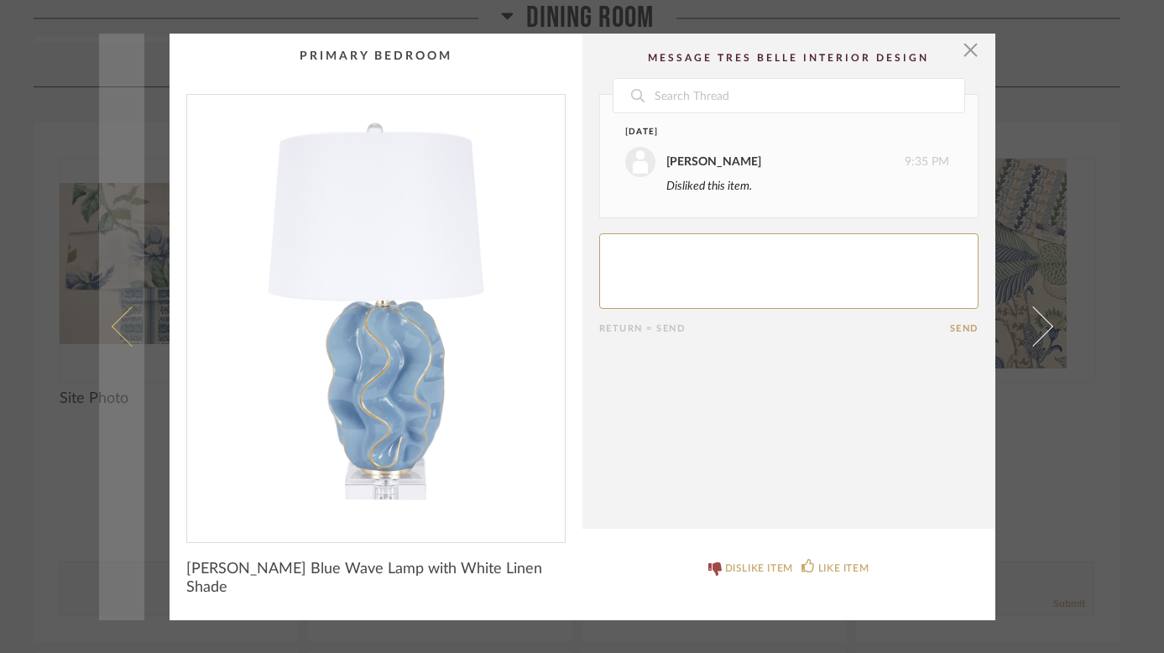
click at [117, 324] on span at bounding box center [131, 326] width 40 height 40
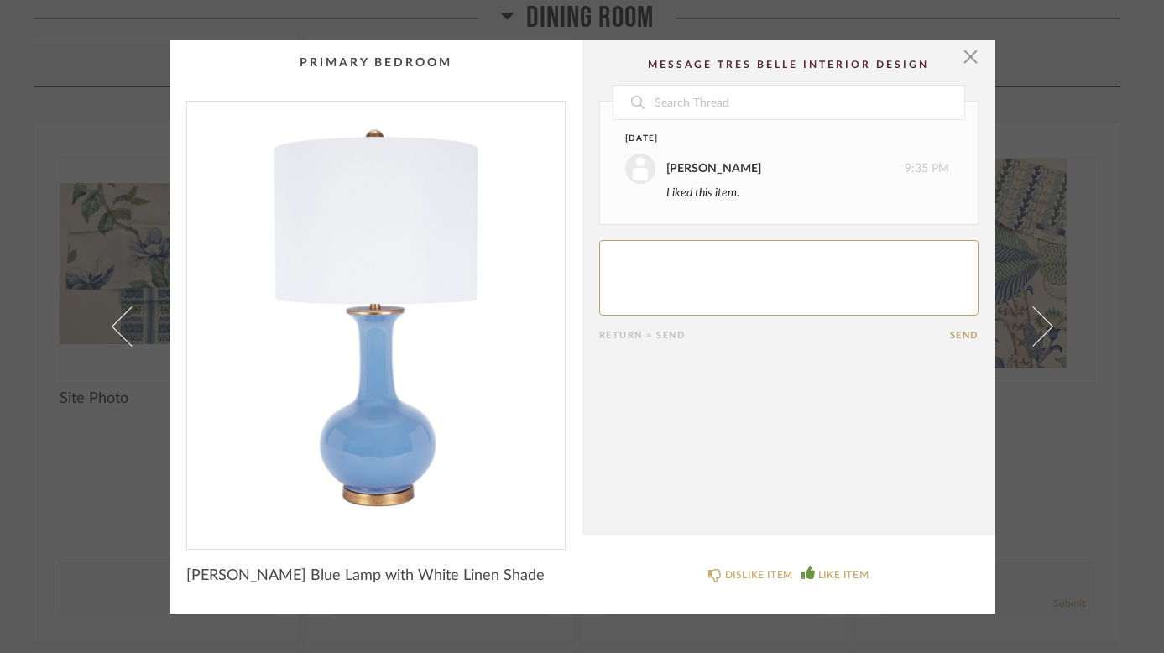
click at [117, 324] on span at bounding box center [131, 326] width 40 height 40
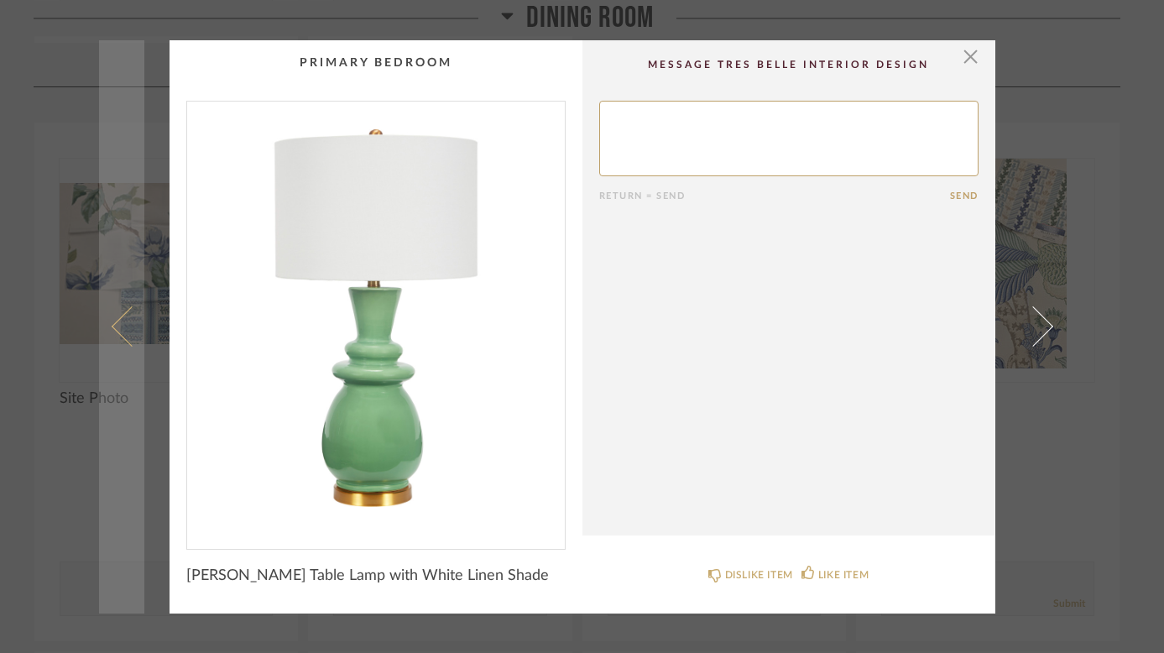
click at [117, 325] on span at bounding box center [131, 326] width 40 height 40
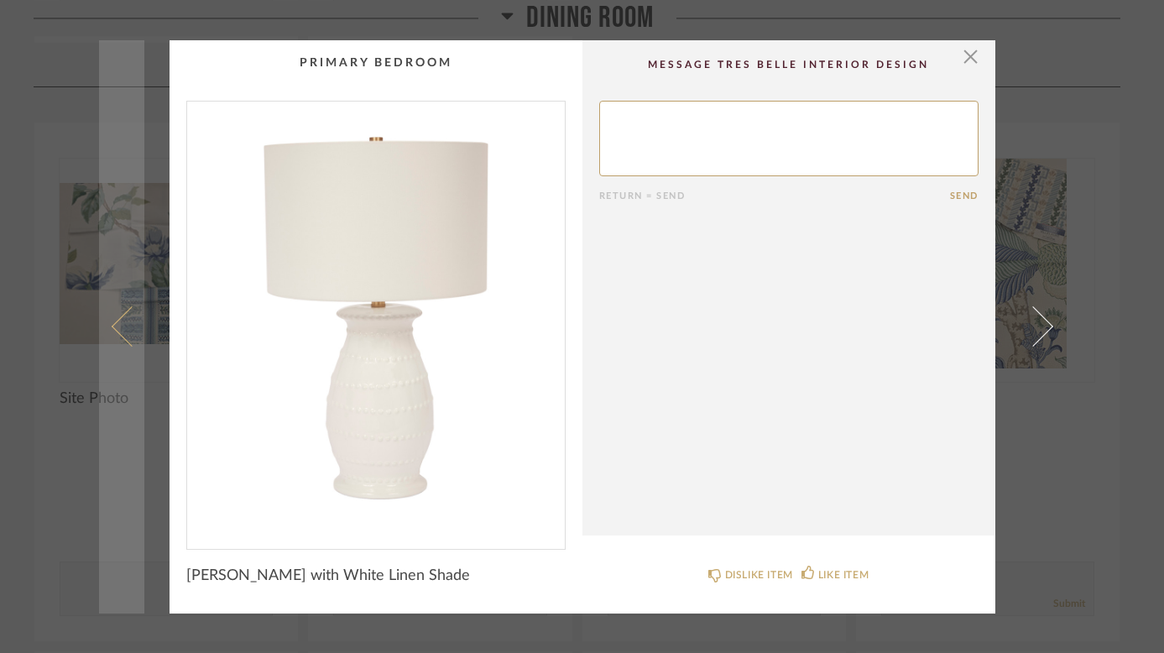
click at [122, 332] on span at bounding box center [131, 326] width 40 height 40
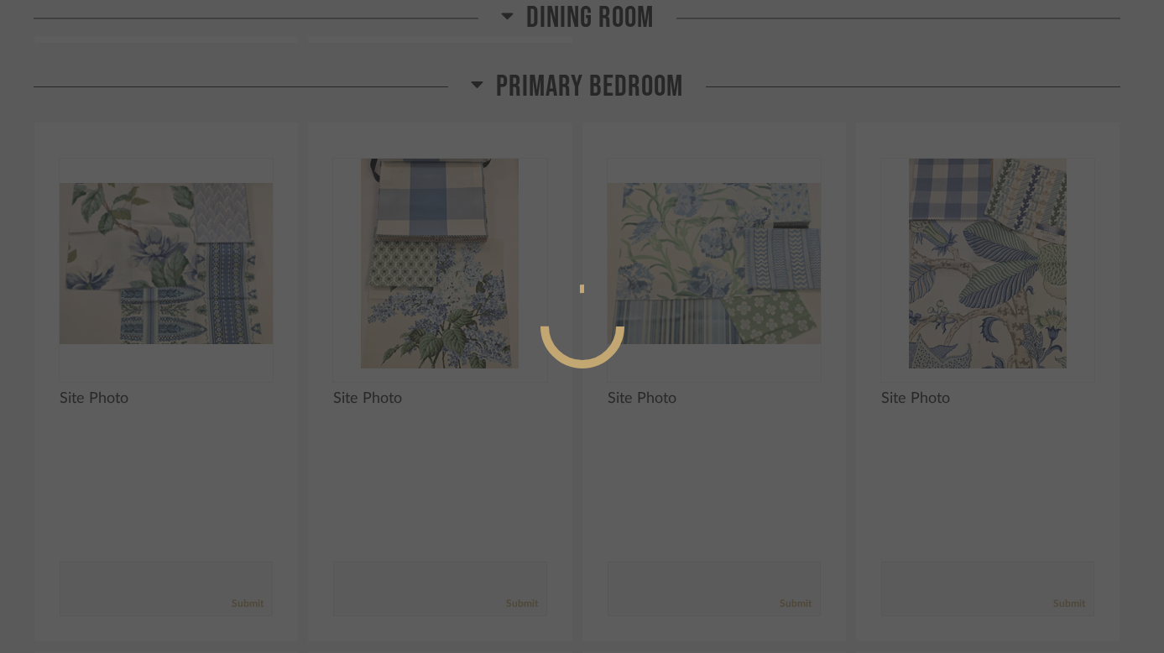
click at [55, 278] on div at bounding box center [582, 326] width 1164 height 653
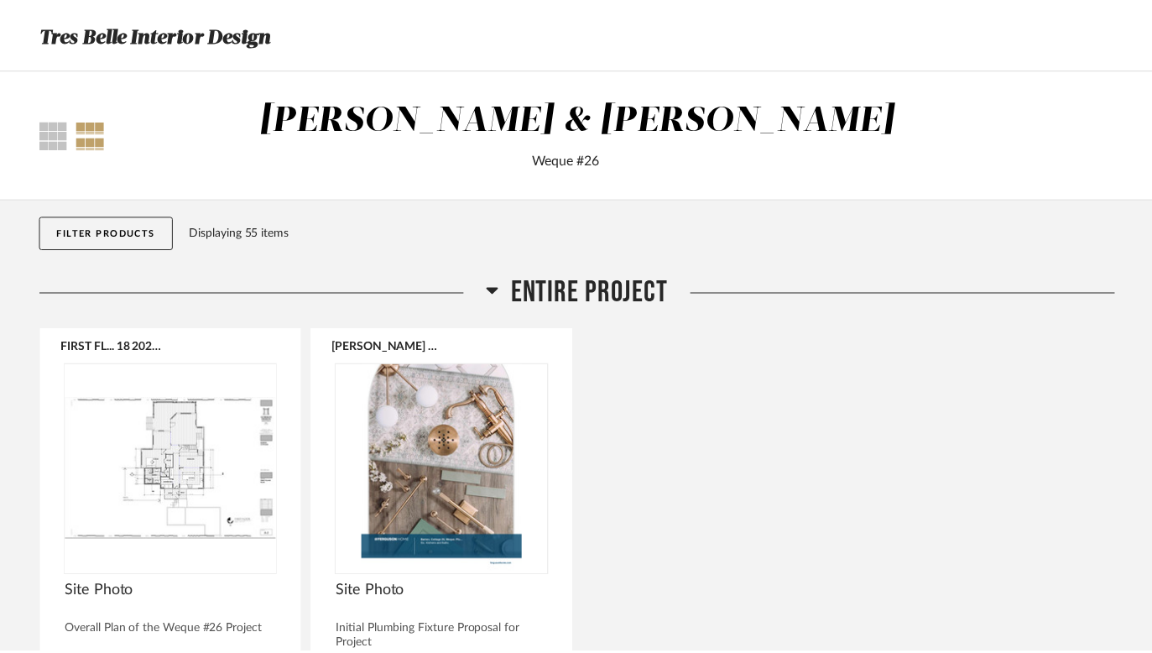
scroll to position [2718, 0]
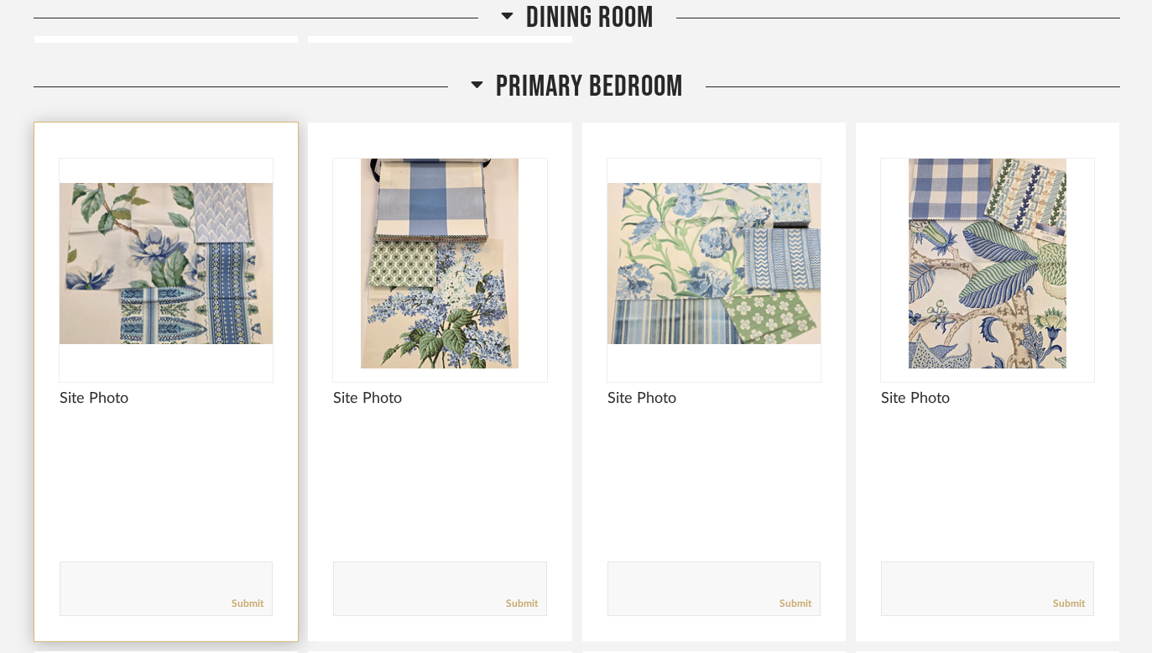
click at [98, 285] on img "0" at bounding box center [166, 264] width 213 height 210
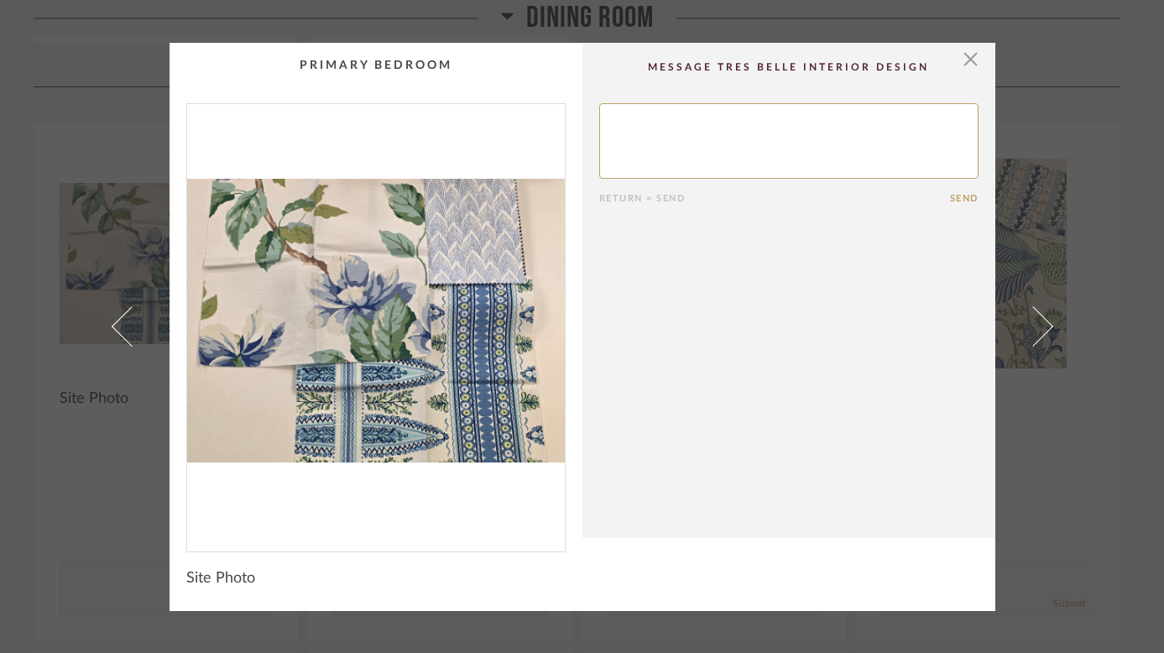
scroll to position [0, 0]
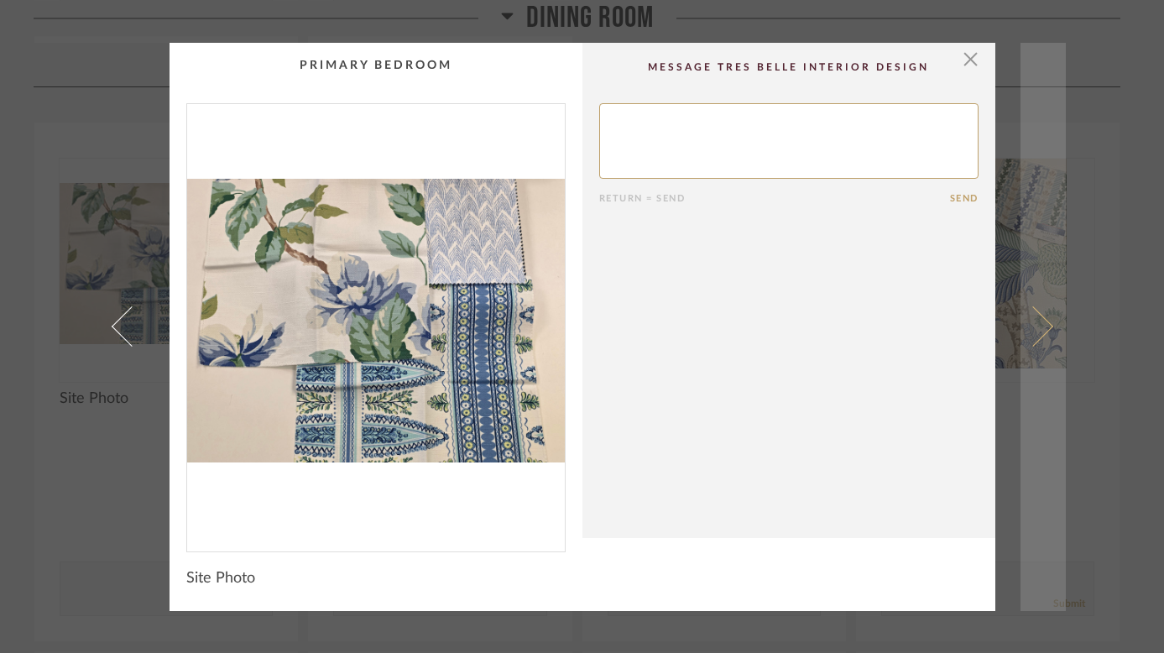
click at [1025, 347] on link at bounding box center [1042, 327] width 45 height 568
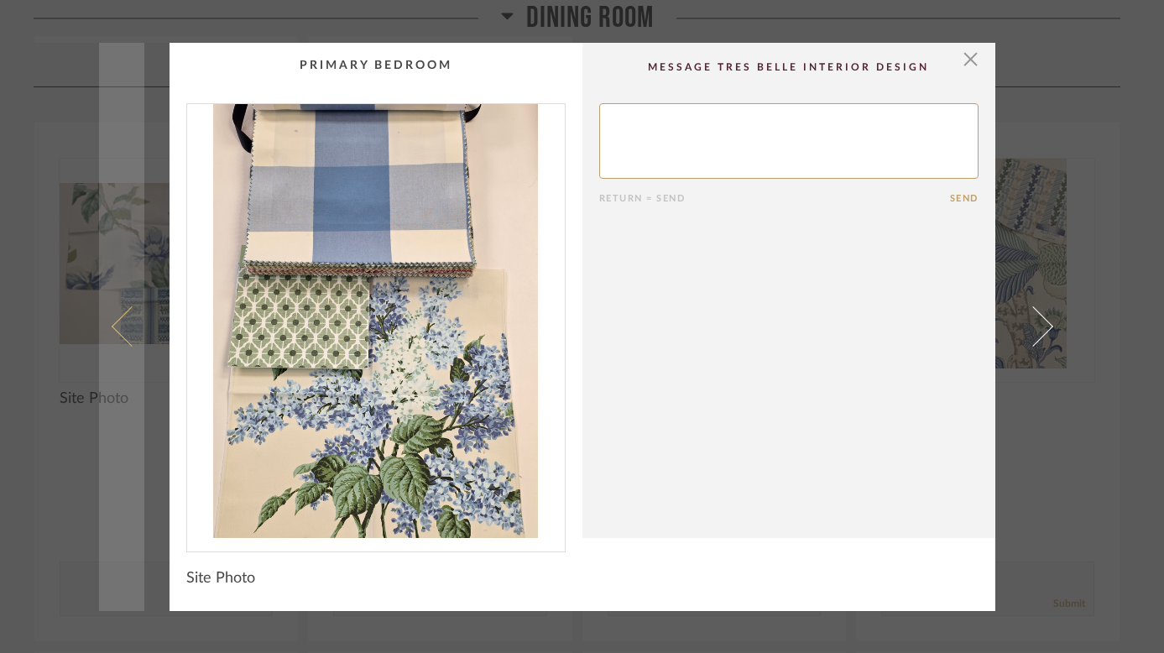
click at [119, 324] on span at bounding box center [131, 326] width 40 height 40
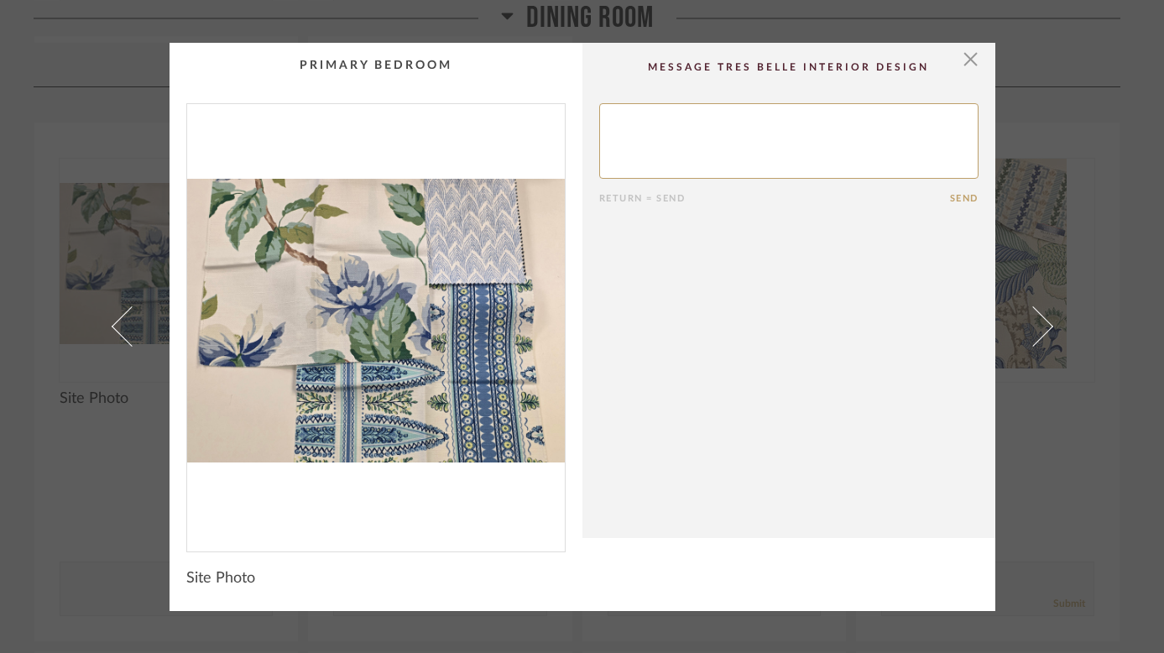
click at [644, 148] on textarea at bounding box center [788, 141] width 379 height 76
type textarea "Like this"
click at [956, 196] on button "Send" at bounding box center [964, 198] width 29 height 11
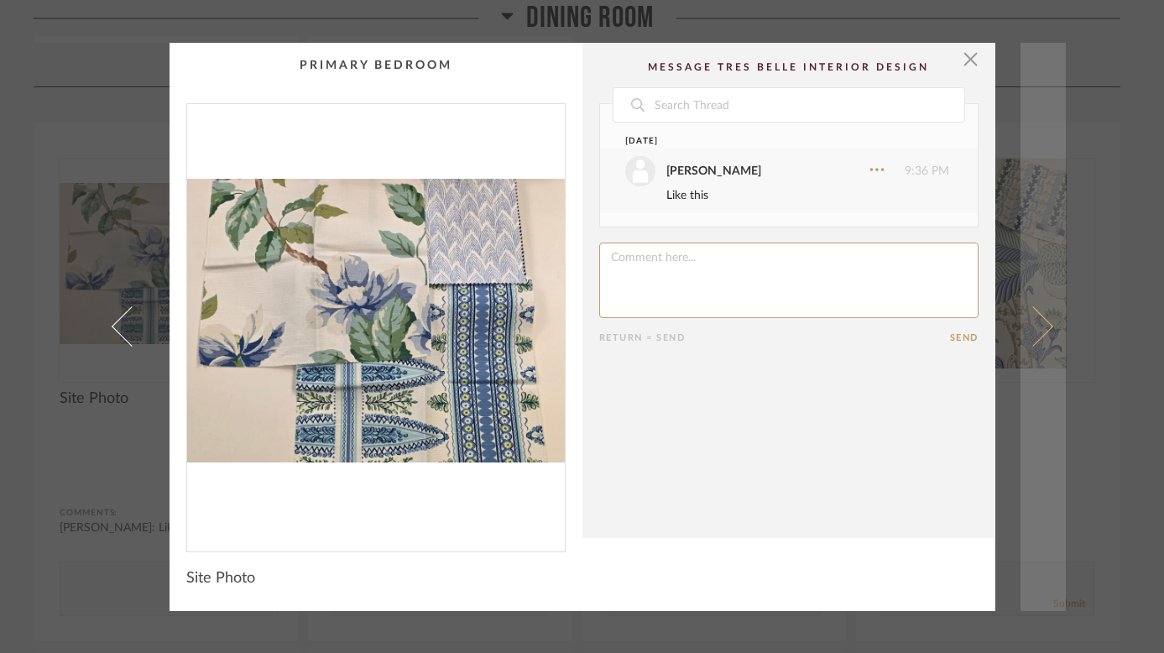
click at [1034, 330] on span at bounding box center [1032, 326] width 40 height 40
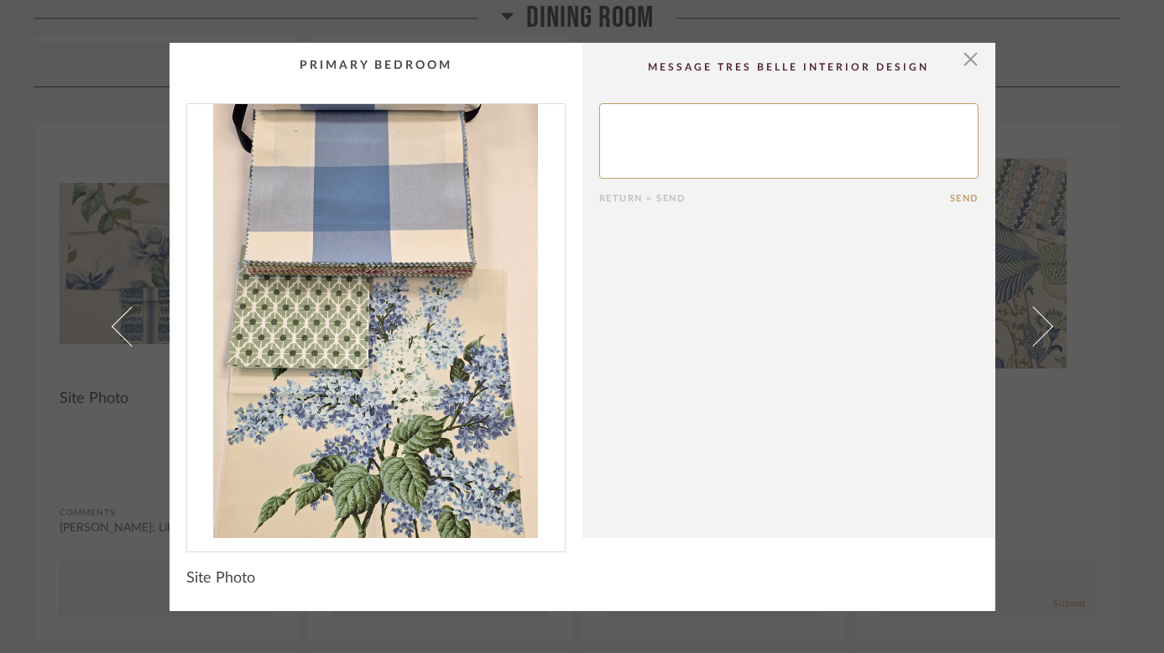
click at [730, 153] on textarea at bounding box center [788, 141] width 379 height 76
type textarea "Don't like the big check print"
click at [957, 193] on button "Send" at bounding box center [964, 198] width 29 height 11
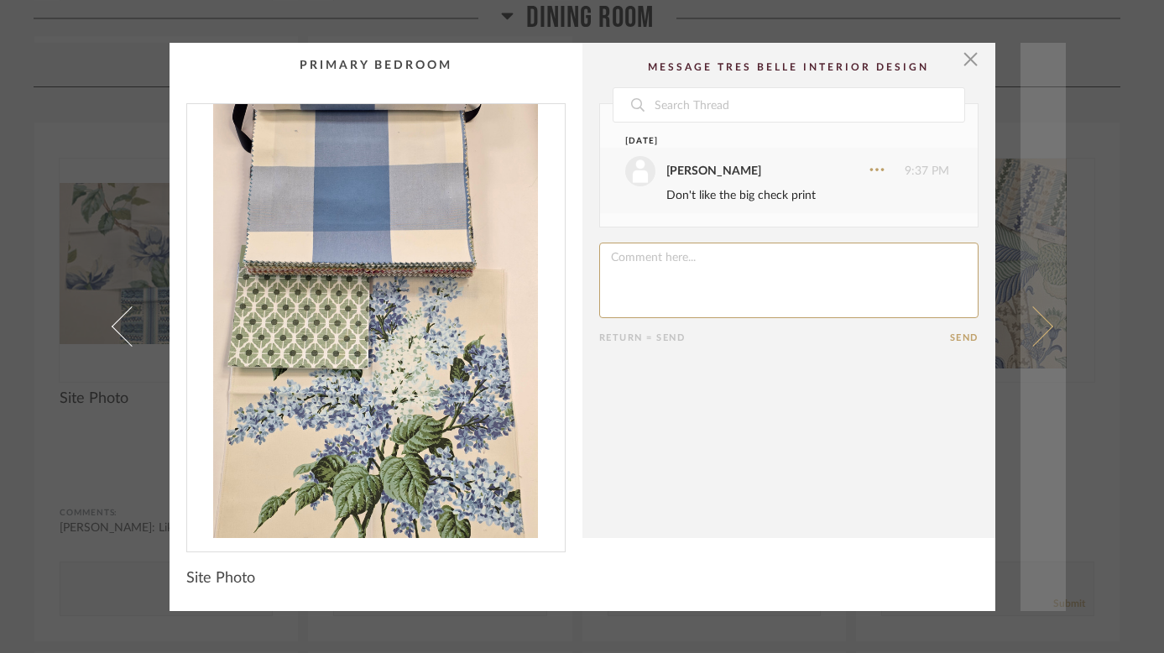
click at [1037, 331] on span at bounding box center [1032, 326] width 40 height 40
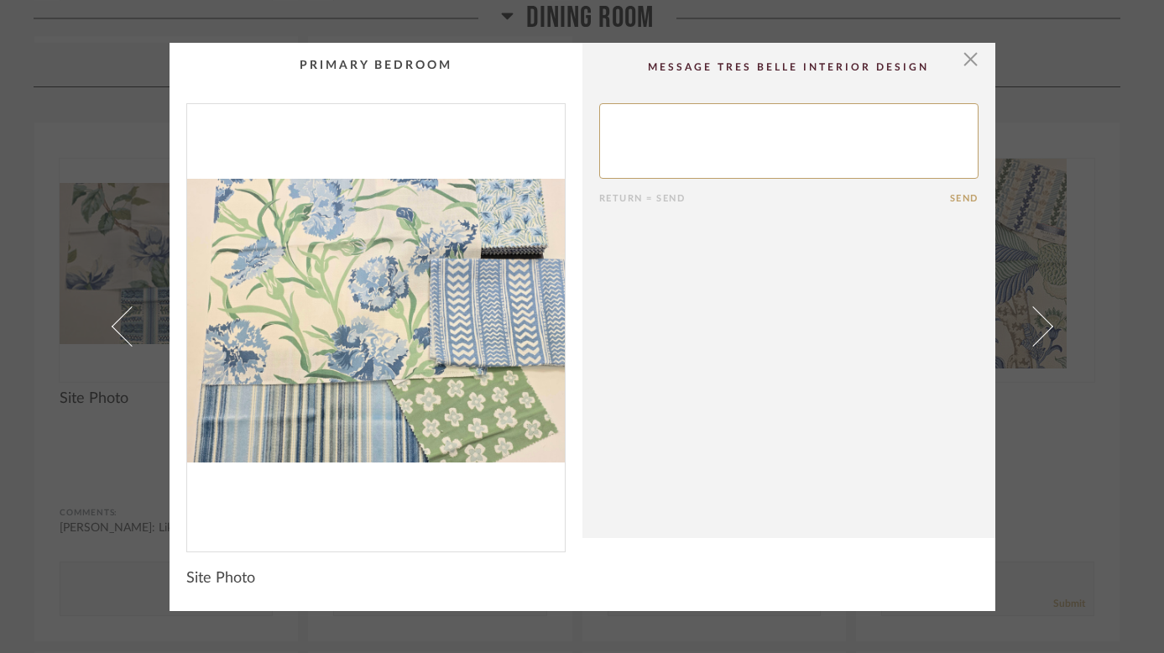
click at [684, 138] on textarea at bounding box center [788, 141] width 379 height 76
type textarea "Like this - not sure about the strip on the bottom - but like the others"
click at [958, 204] on cpp-summary-comments "Return = Send Send" at bounding box center [788, 290] width 413 height 495
click at [957, 195] on button "Send" at bounding box center [964, 198] width 29 height 11
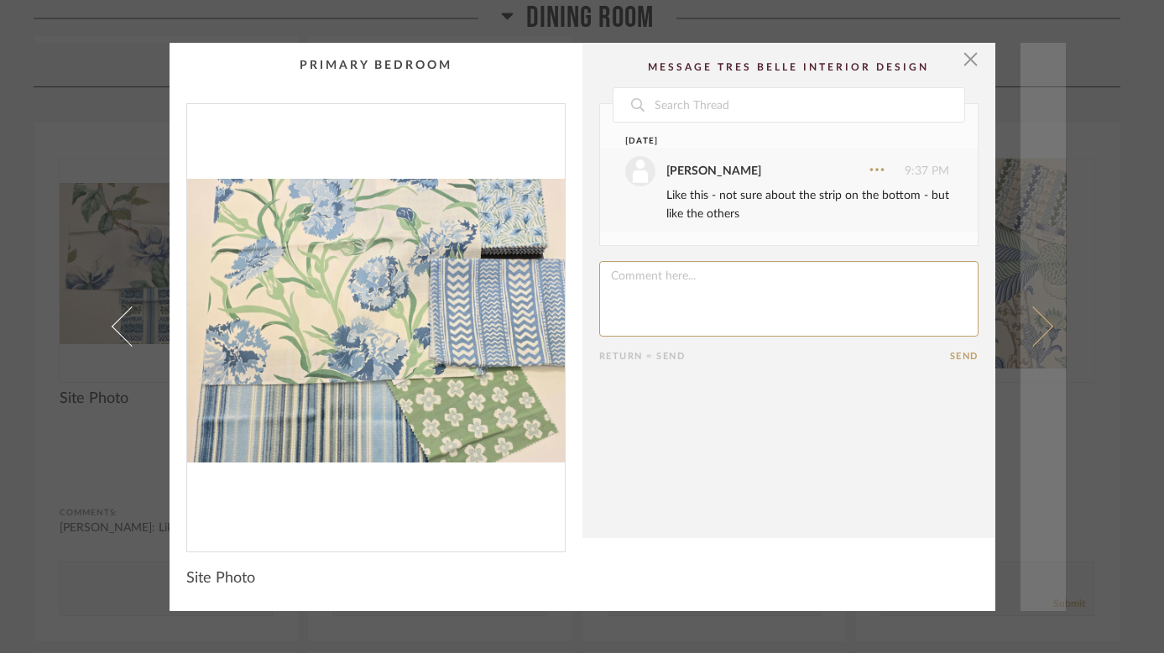
click at [1045, 330] on link at bounding box center [1042, 327] width 45 height 568
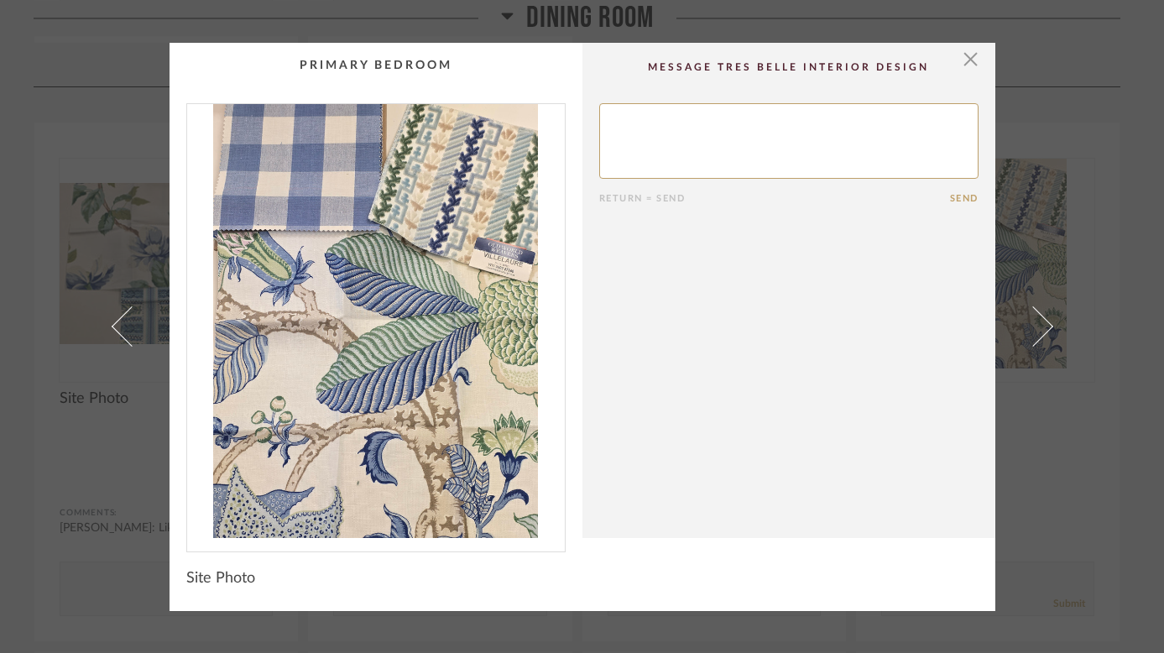
click at [811, 137] on textarea at bounding box center [788, 141] width 379 height 76
type textarea "Not a fan of the checked - but like the others"
click at [957, 201] on button "Send" at bounding box center [964, 198] width 29 height 11
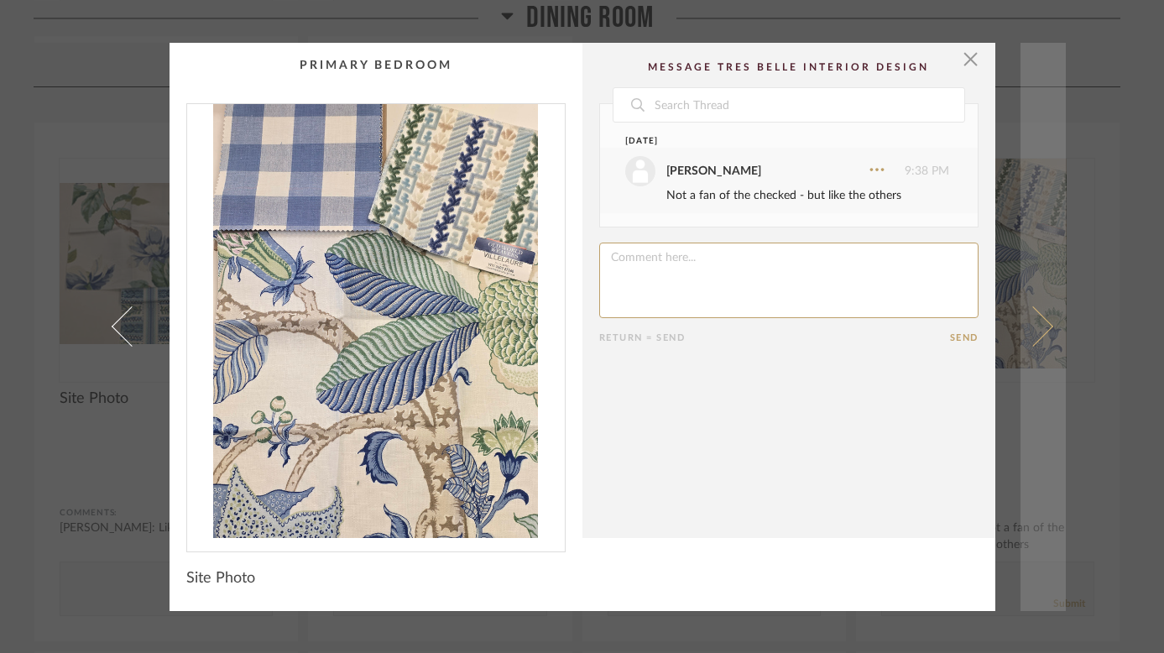
click at [1041, 326] on span at bounding box center [1032, 326] width 40 height 40
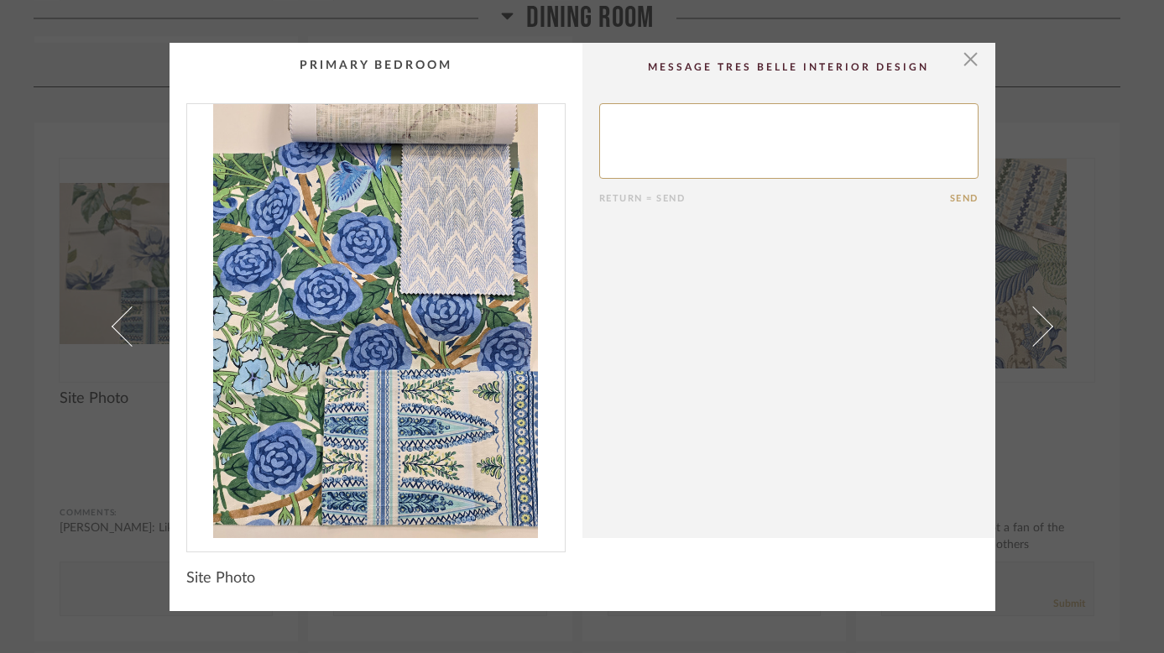
click at [623, 134] on textarea at bounding box center [788, 141] width 379 height 76
type textarea "Like this"
click at [950, 196] on button "Send" at bounding box center [964, 198] width 29 height 11
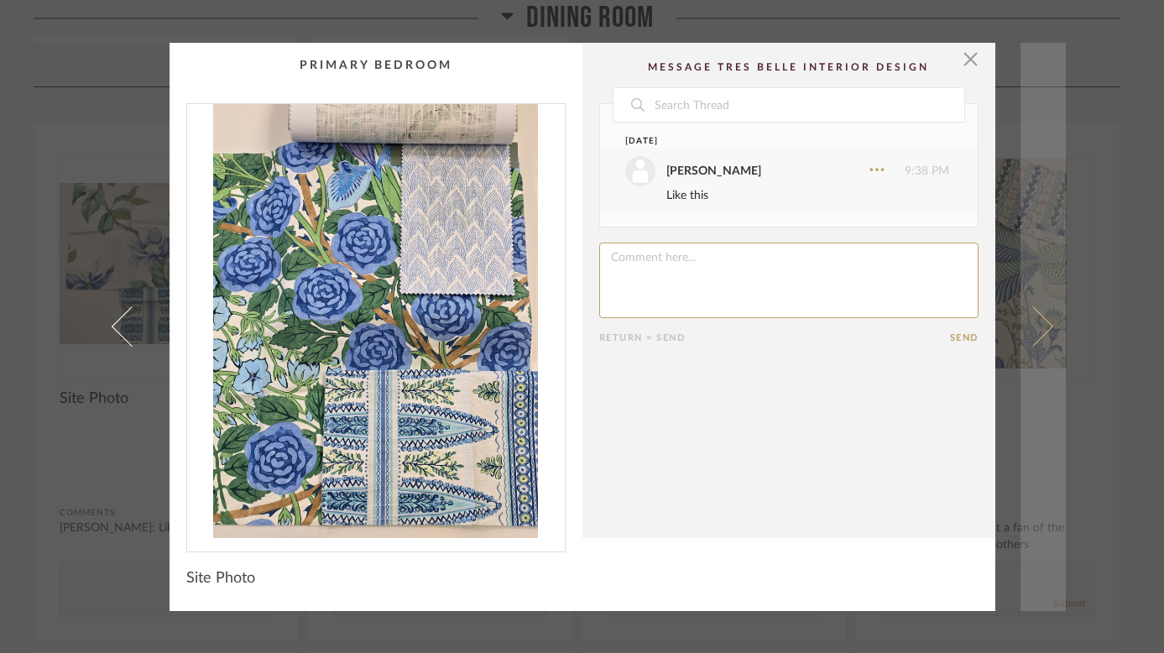
click at [1041, 337] on link at bounding box center [1042, 327] width 45 height 568
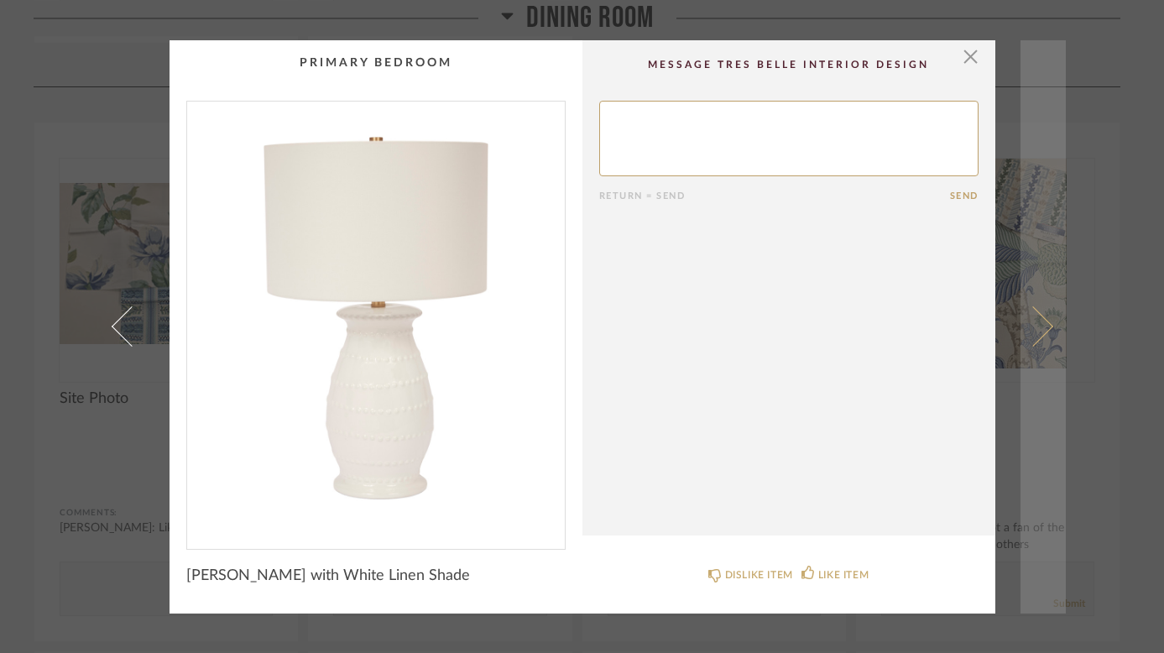
click at [1034, 329] on span at bounding box center [1032, 326] width 40 height 40
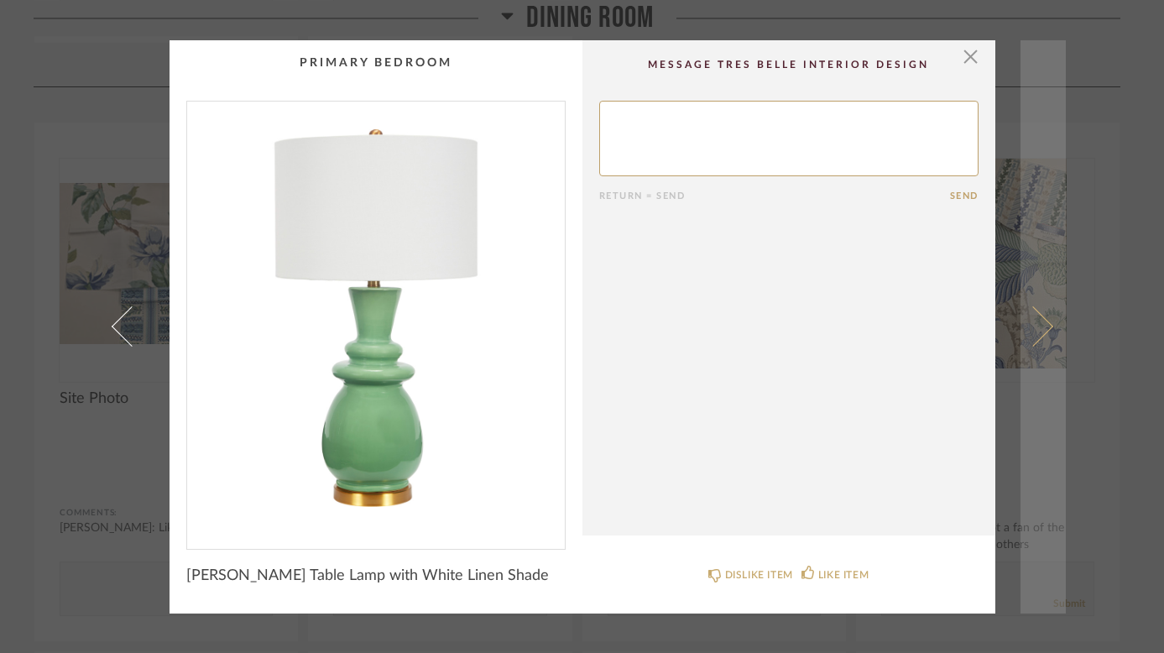
click at [1036, 326] on span at bounding box center [1032, 326] width 40 height 40
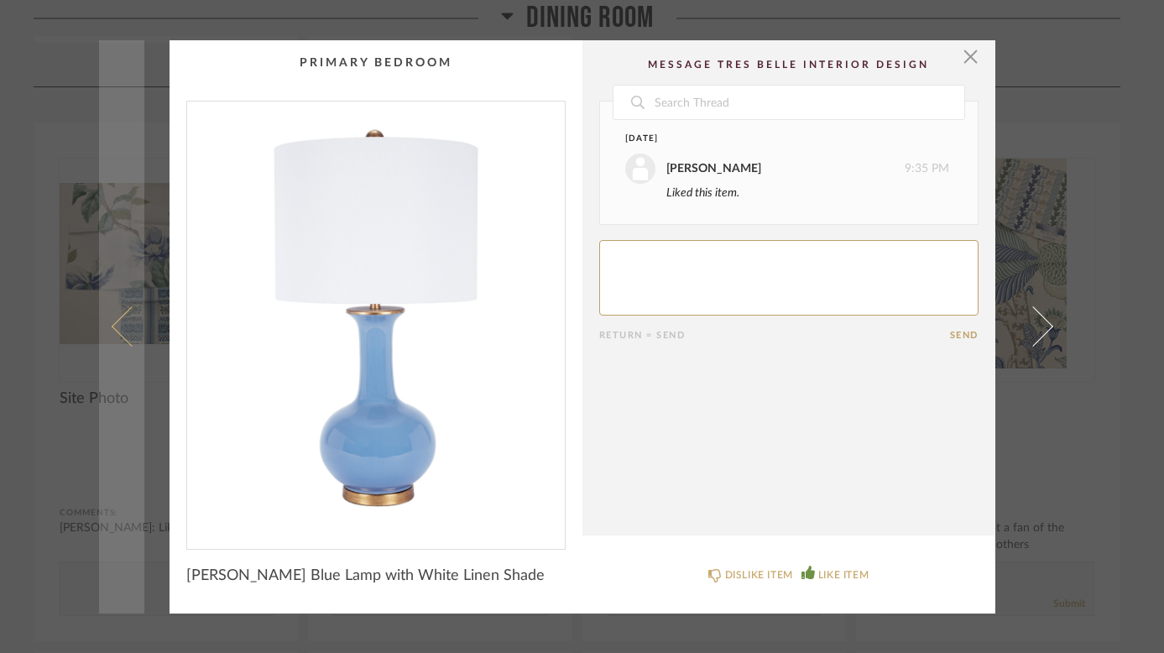
click at [111, 324] on span at bounding box center [131, 326] width 40 height 40
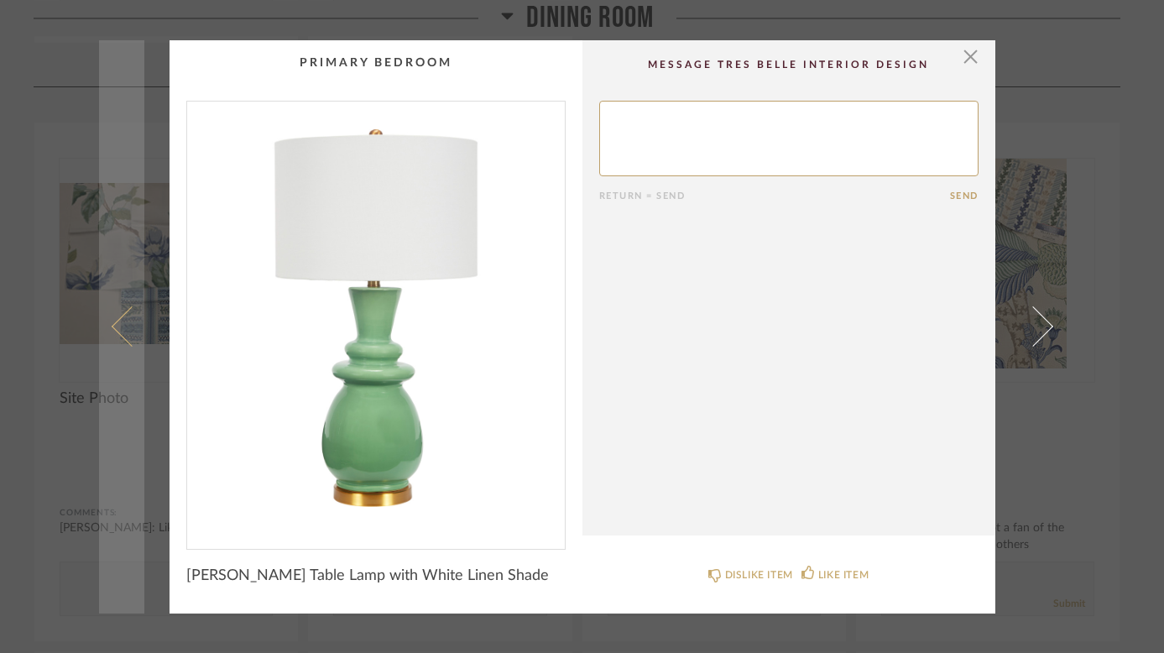
click at [113, 324] on span at bounding box center [131, 326] width 40 height 40
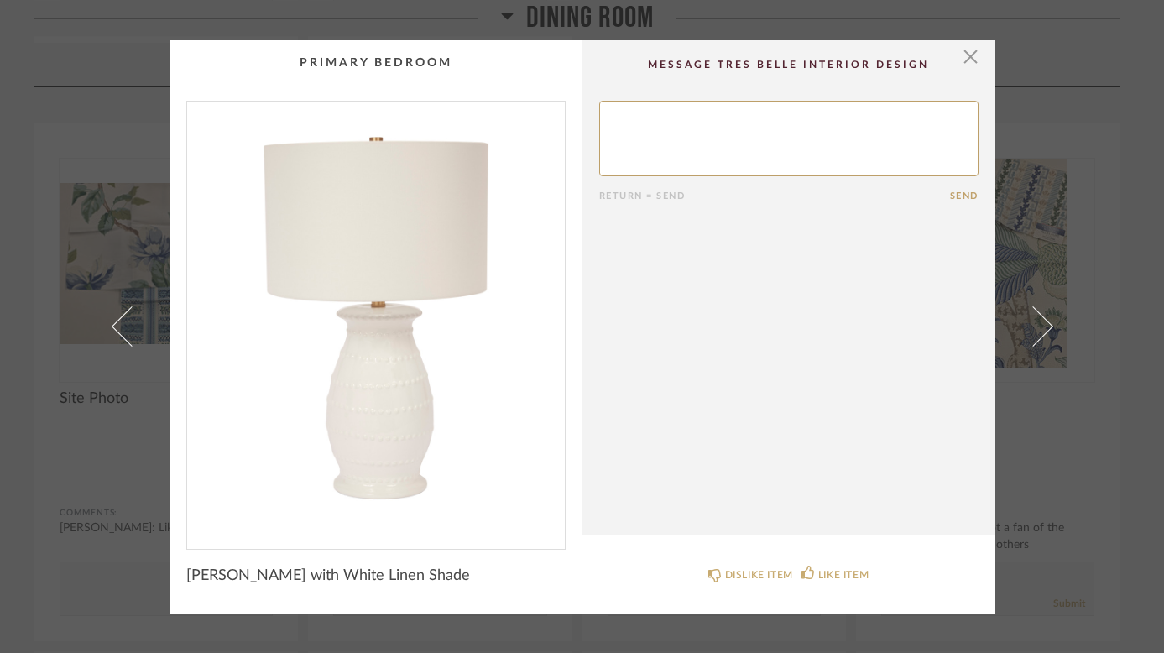
click at [672, 143] on textarea at bounding box center [788, 139] width 379 height 76
type textarea "Not sure - like the blue lamp"
click at [963, 199] on button "Send" at bounding box center [964, 195] width 29 height 11
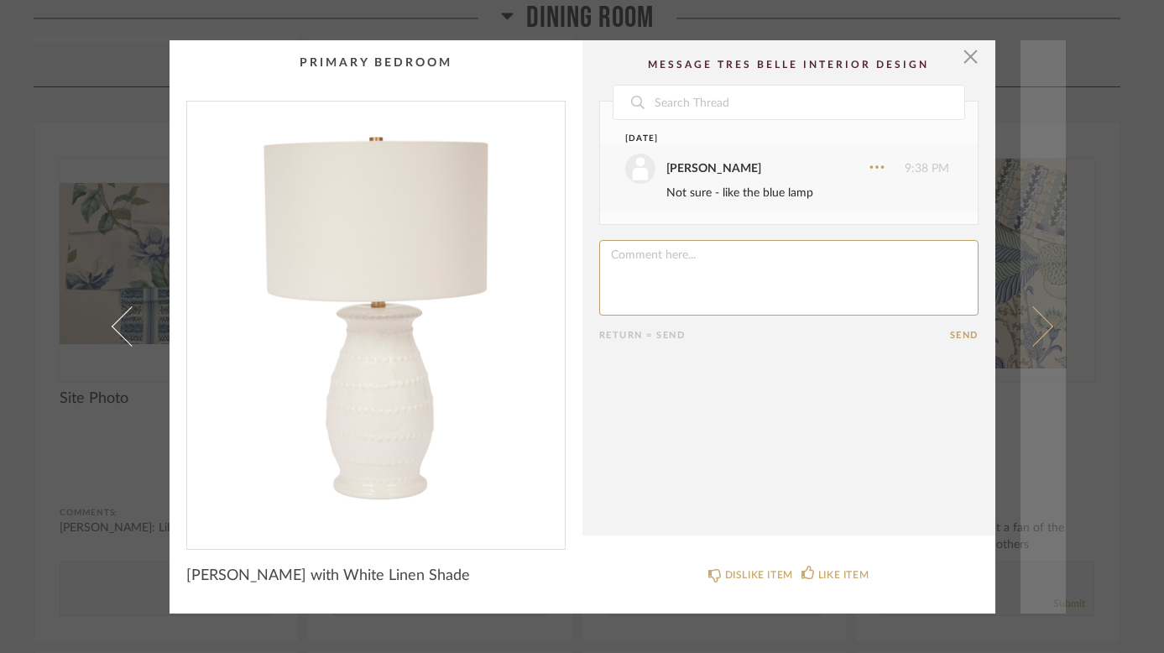
click at [1041, 331] on span at bounding box center [1032, 326] width 40 height 40
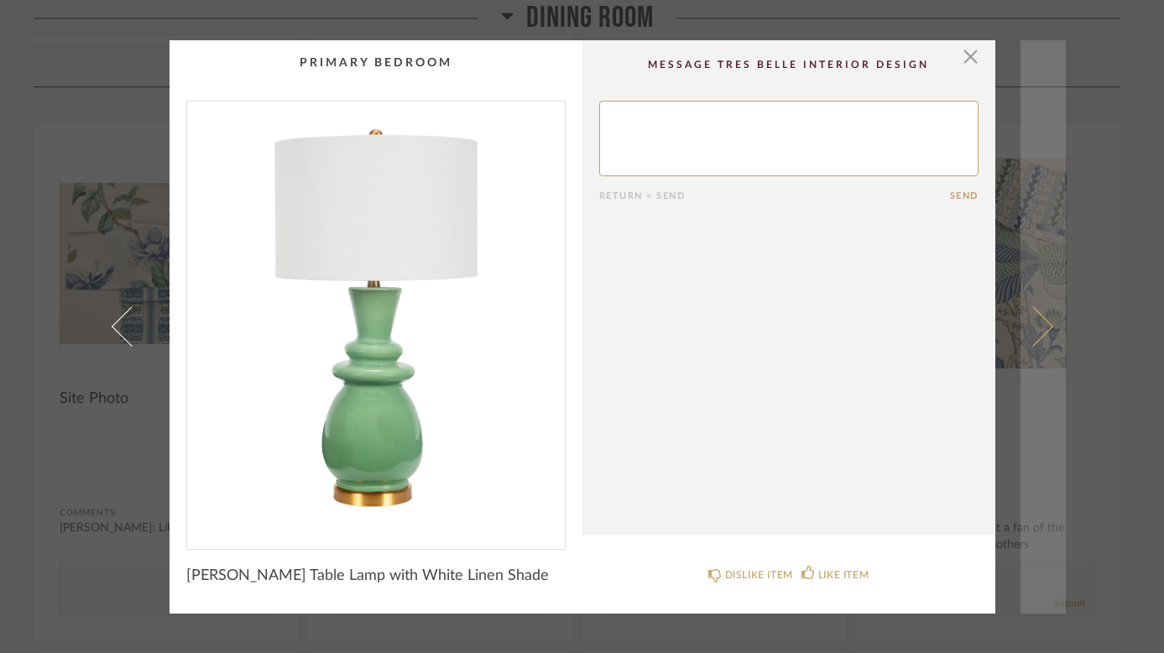
click at [1042, 316] on link at bounding box center [1042, 326] width 45 height 573
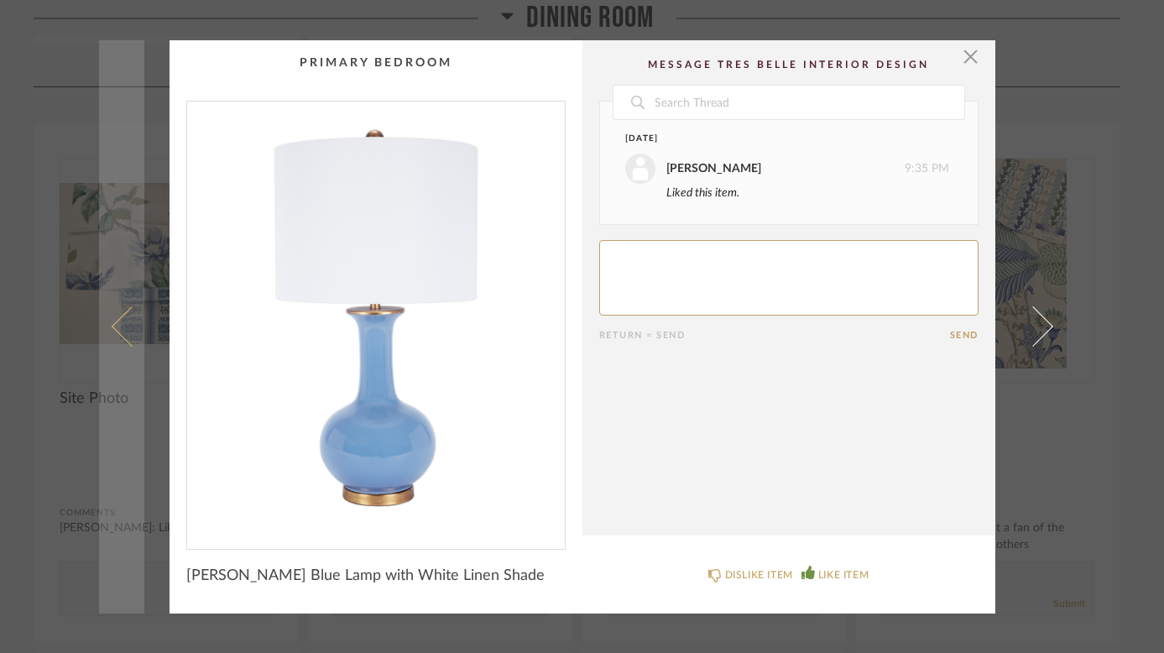
click at [117, 331] on span at bounding box center [131, 326] width 40 height 40
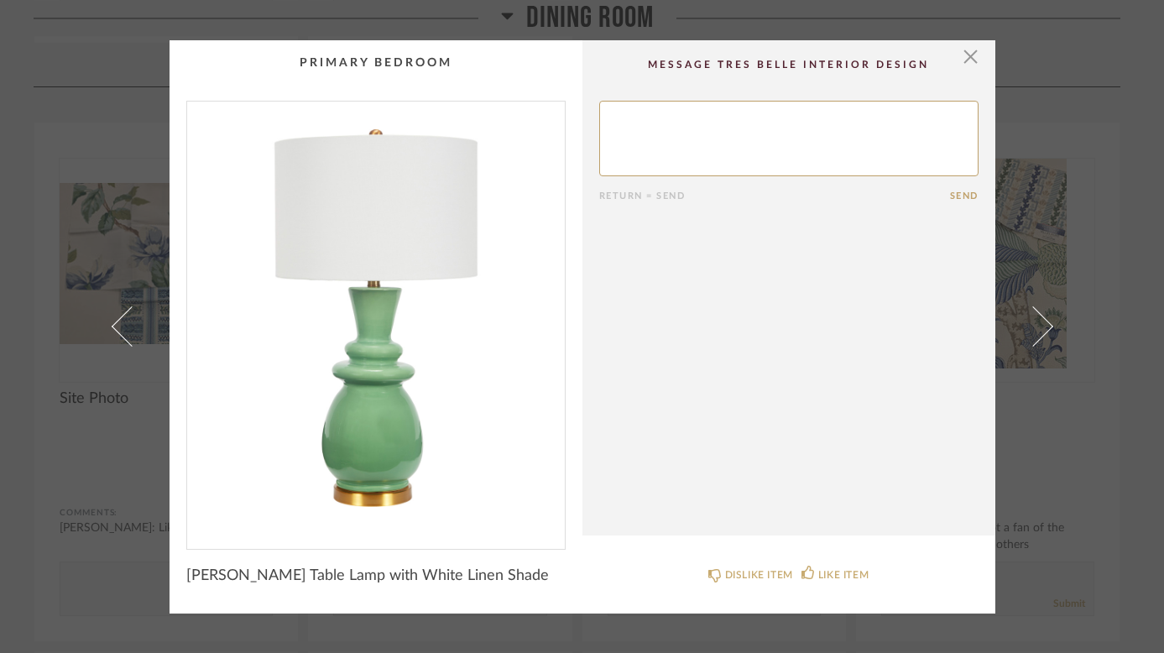
click at [656, 123] on textarea at bounding box center [788, 139] width 379 height 76
type textarea "I like this color but the blue lamp is my favorite or does this color come in t…"
click at [955, 197] on button "Send" at bounding box center [964, 195] width 29 height 11
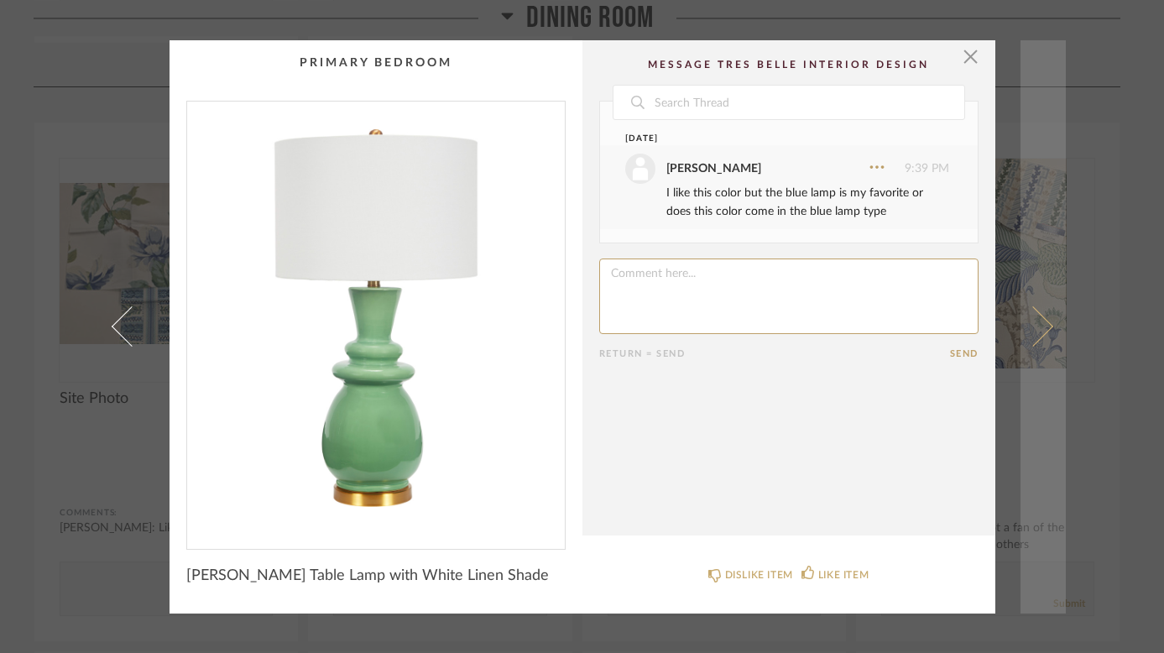
click at [1035, 331] on span at bounding box center [1032, 326] width 40 height 40
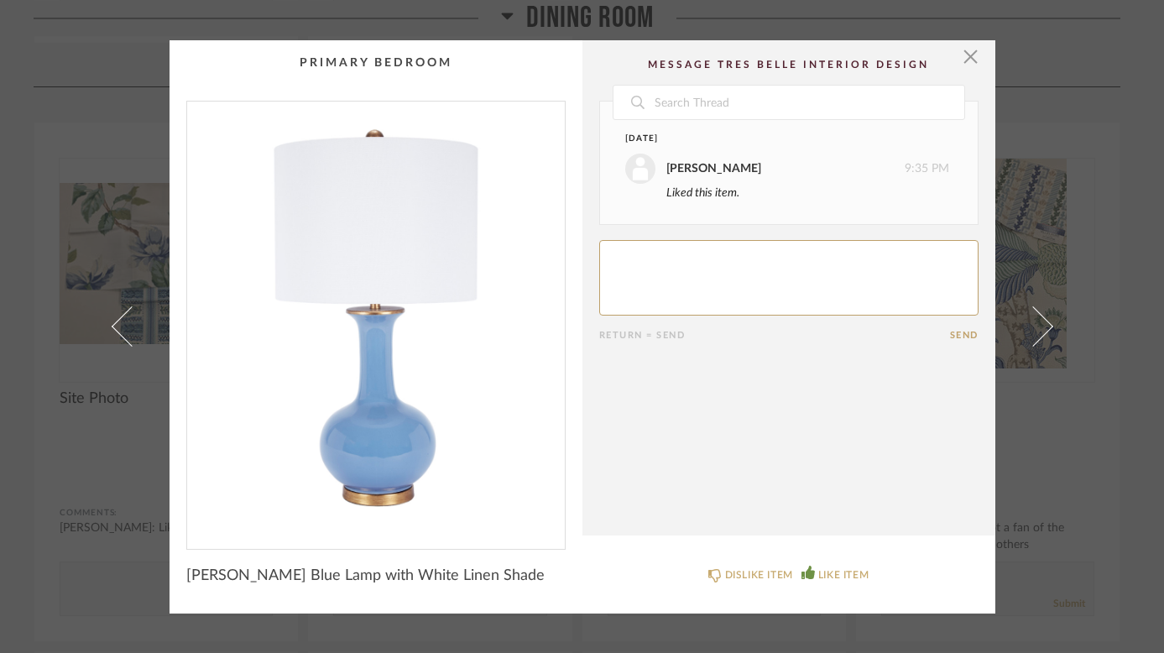
click at [1035, 331] on span at bounding box center [1032, 326] width 40 height 40
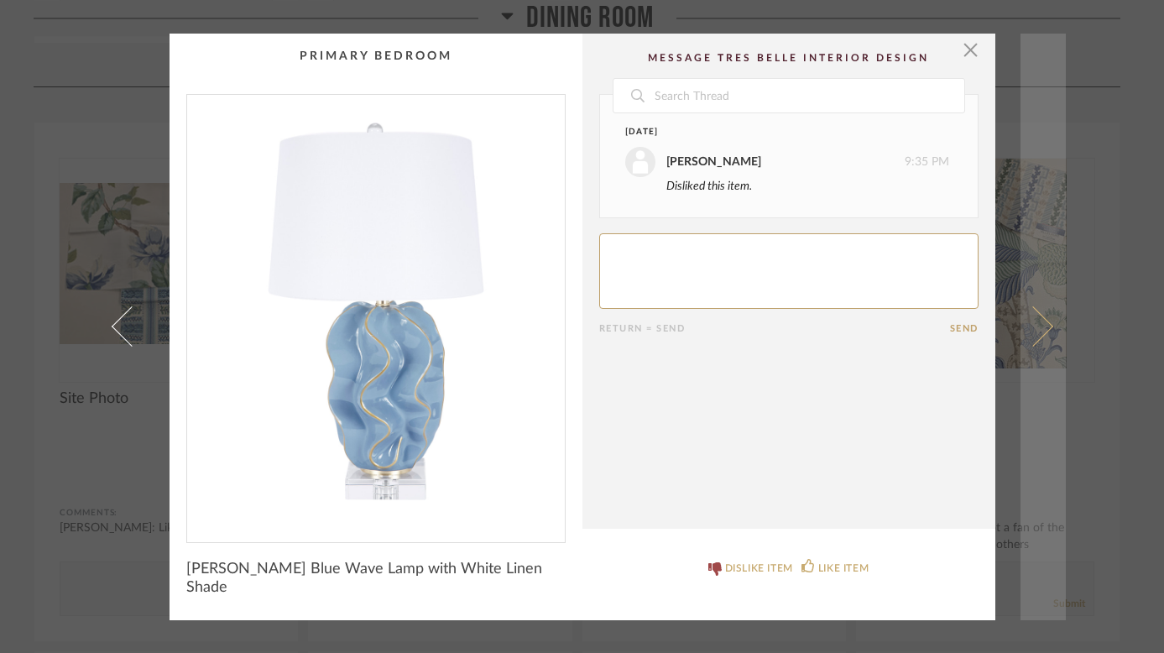
click at [1036, 326] on span at bounding box center [1032, 326] width 40 height 40
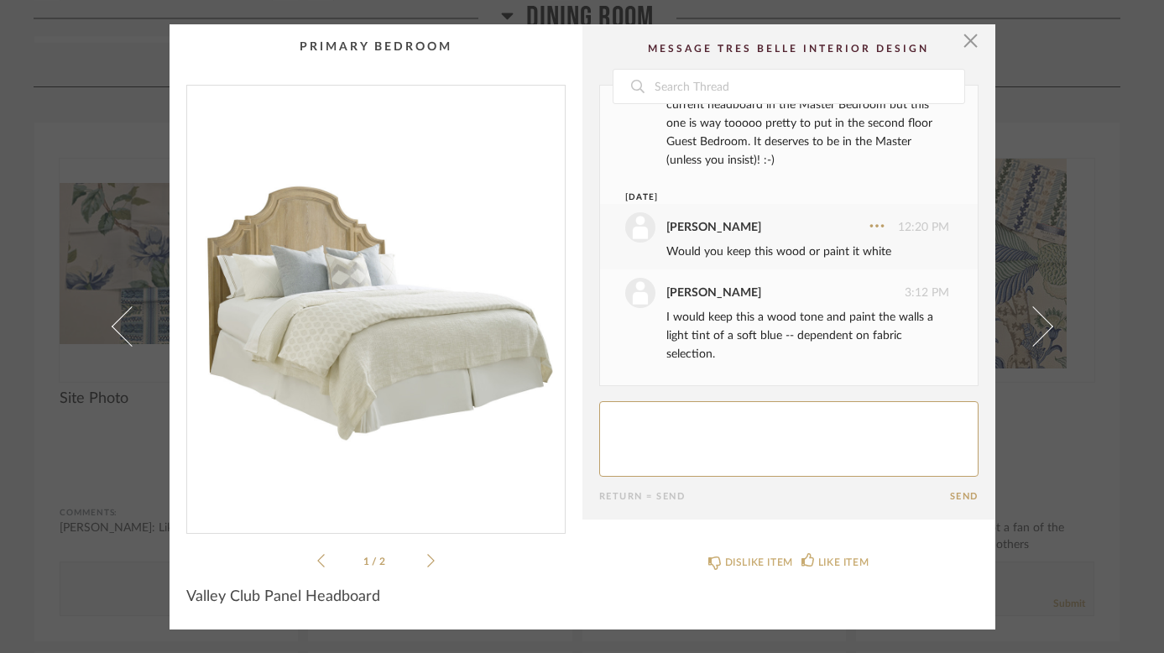
scroll to position [91, 0]
click at [615, 429] on textarea at bounding box center [788, 439] width 379 height 76
type textarea "I like this bed - but not sure if I like the wood color"
click at [957, 495] on button "Send" at bounding box center [964, 496] width 29 height 11
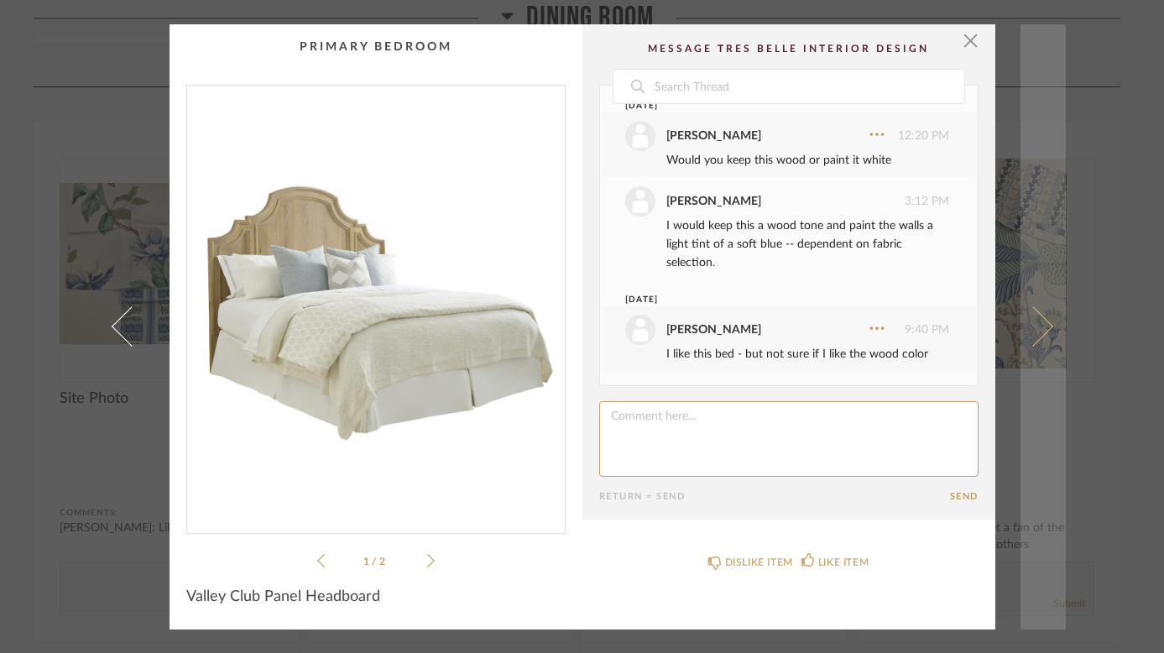
click at [1023, 336] on span at bounding box center [1032, 326] width 40 height 40
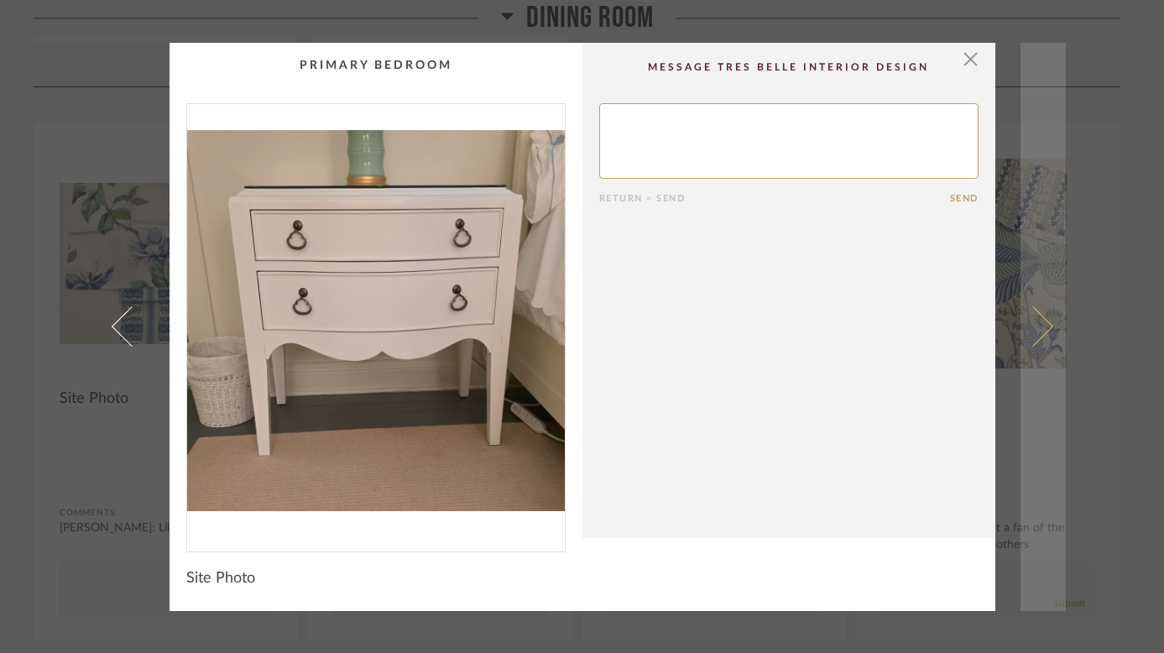
click at [1038, 321] on span at bounding box center [1032, 326] width 40 height 40
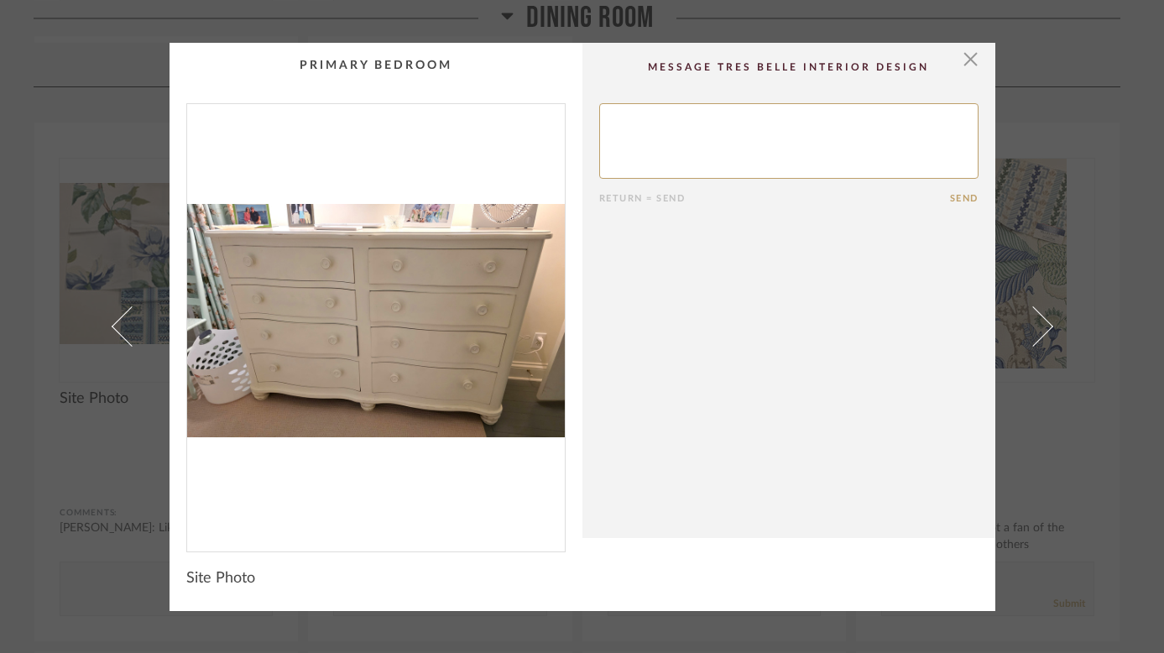
click at [1038, 321] on span at bounding box center [1032, 326] width 40 height 40
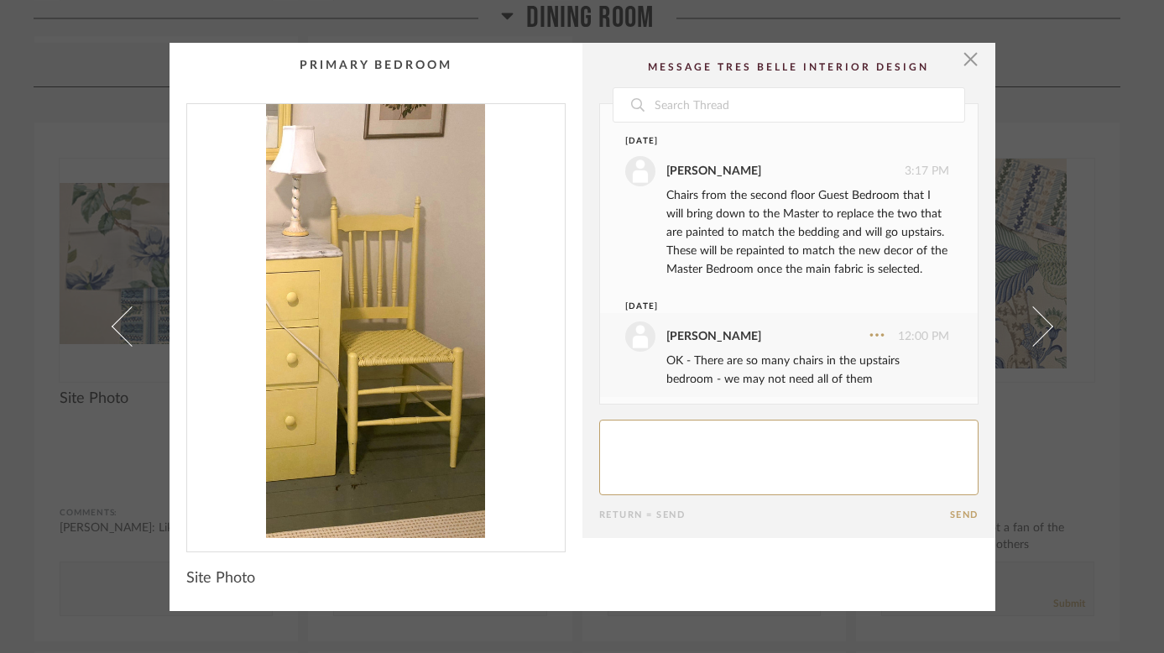
scroll to position [25, 0]
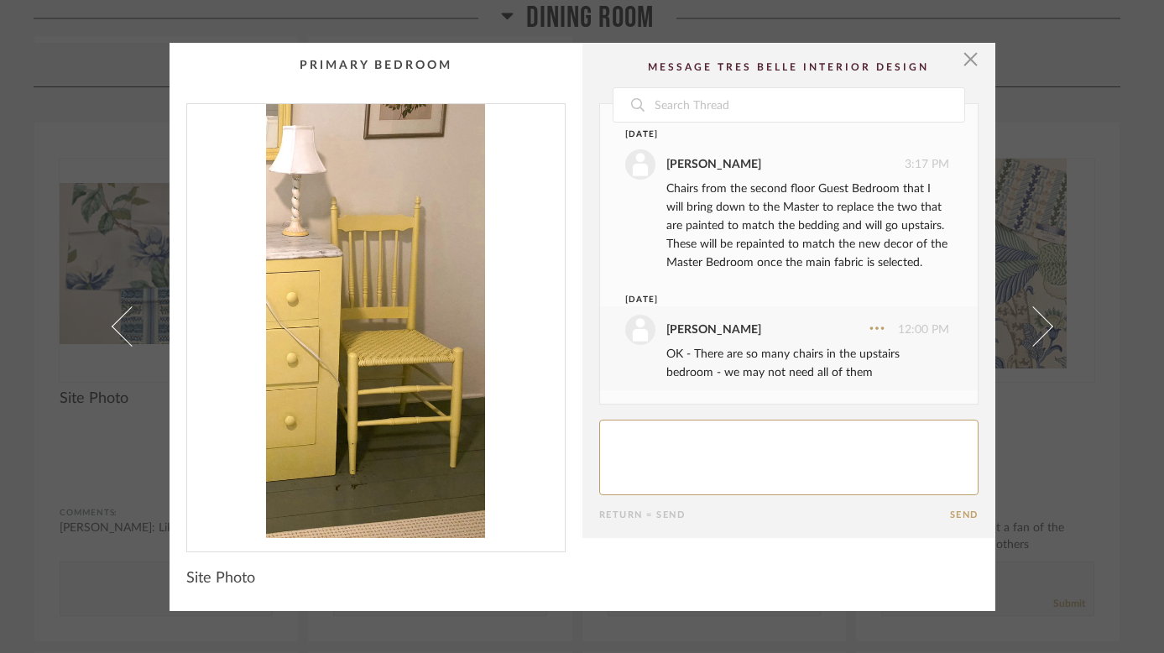
click at [1038, 321] on span at bounding box center [1032, 326] width 40 height 40
